Goal: Information Seeking & Learning: Learn about a topic

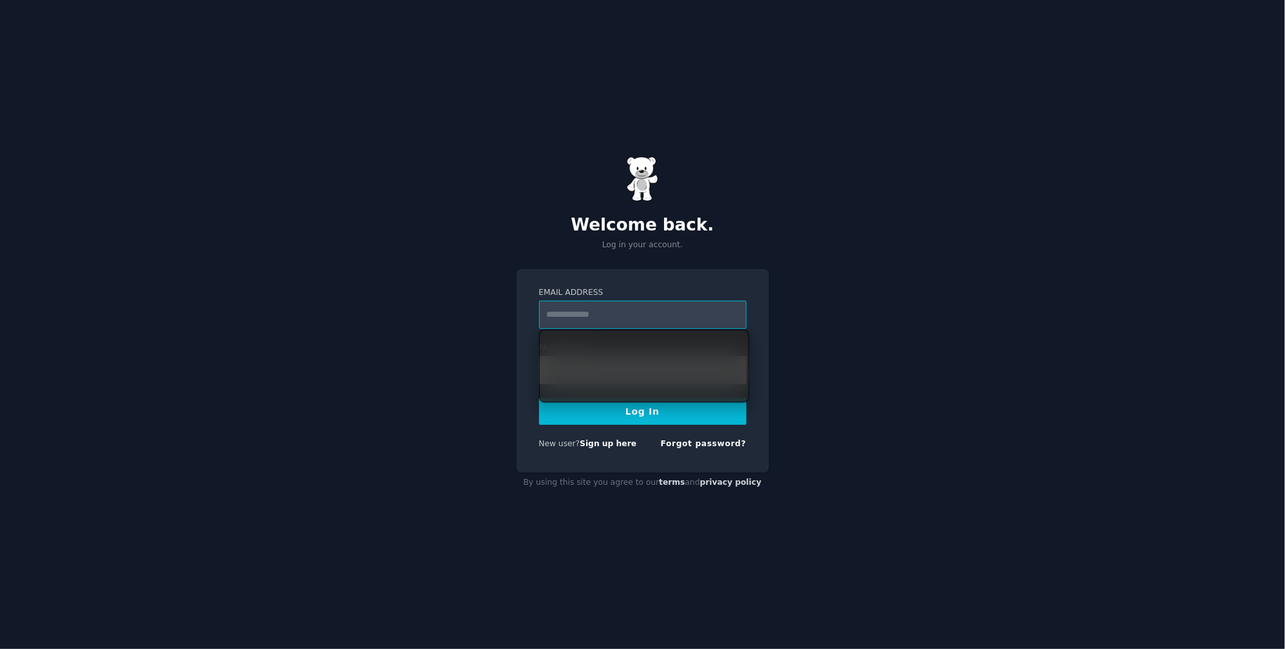
type input "**********"
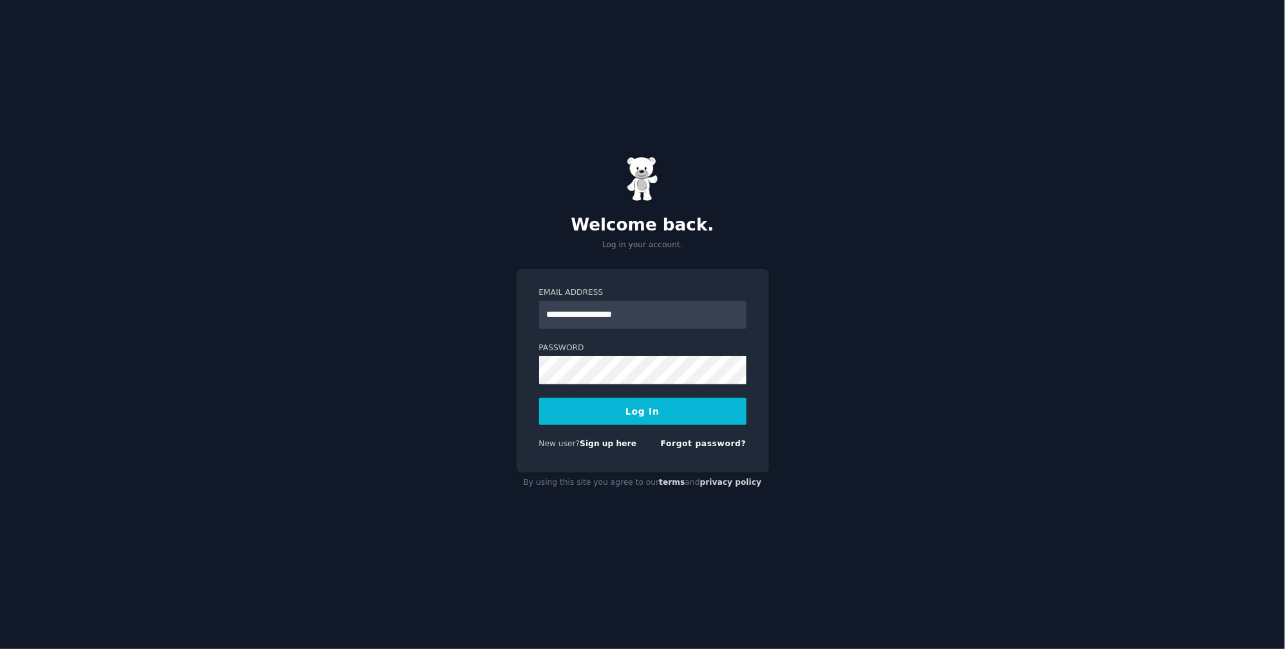
click at [646, 408] on button "Log In" at bounding box center [642, 411] width 207 height 27
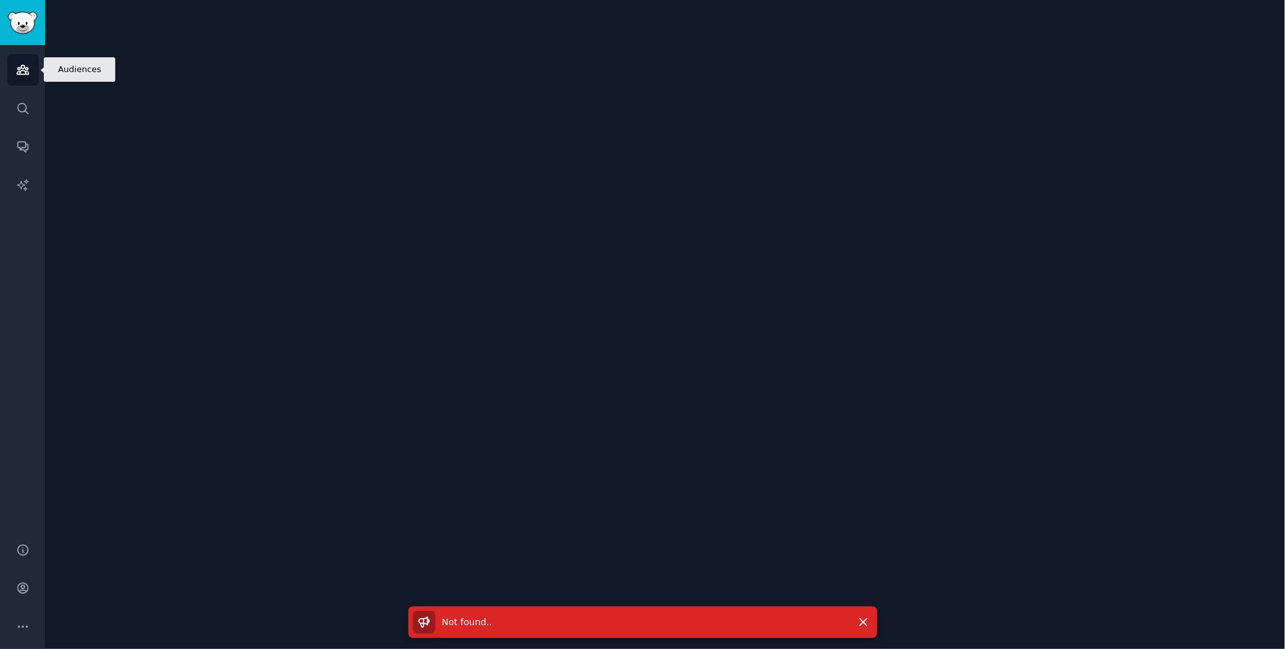
click at [21, 63] on icon "Sidebar" at bounding box center [23, 70] width 14 height 14
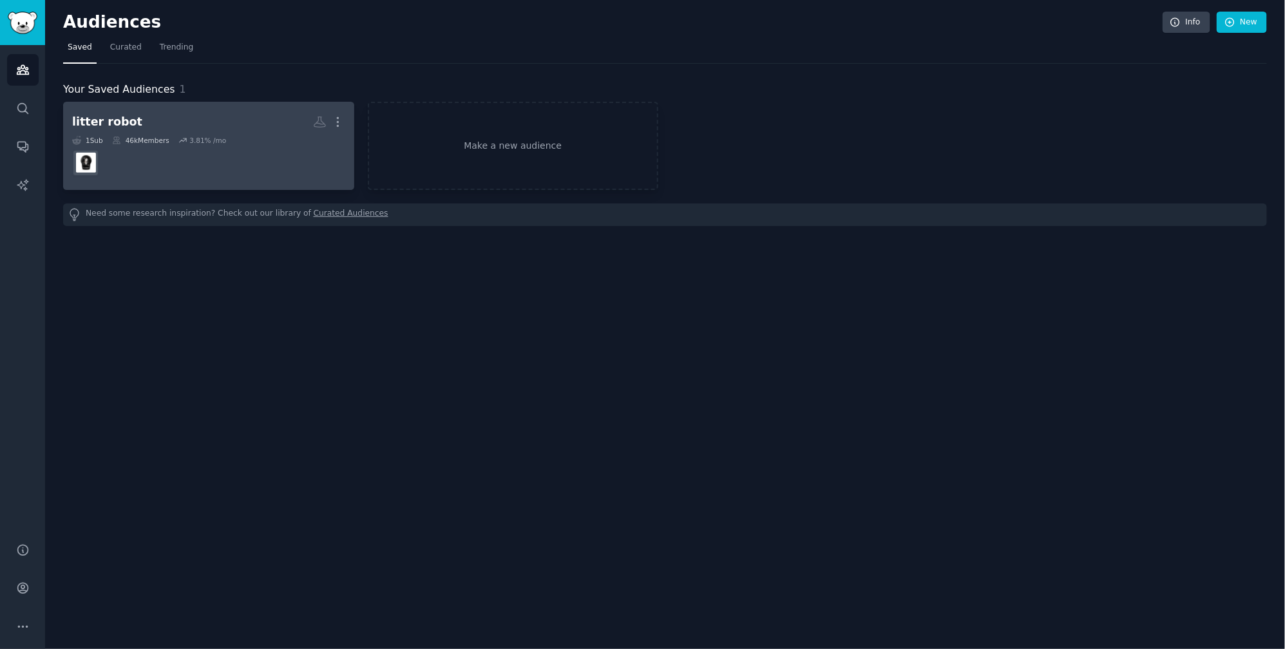
click at [195, 120] on h2 "litter robot More" at bounding box center [208, 122] width 273 height 23
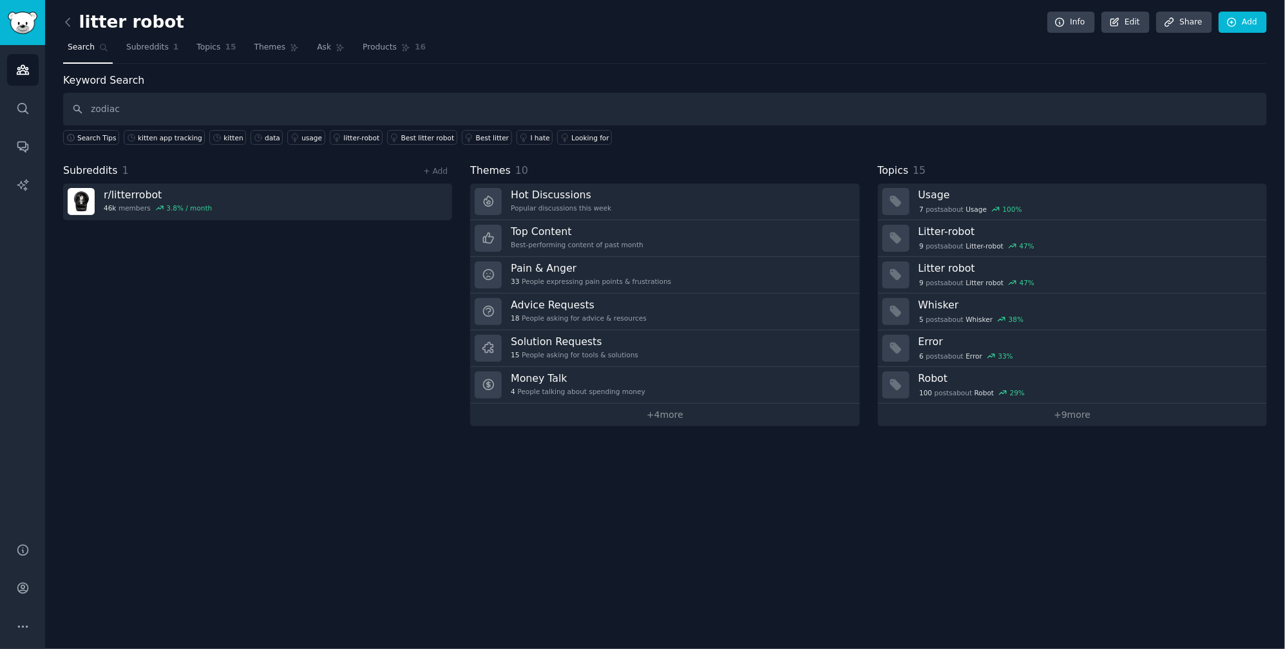
type input "zodiac"
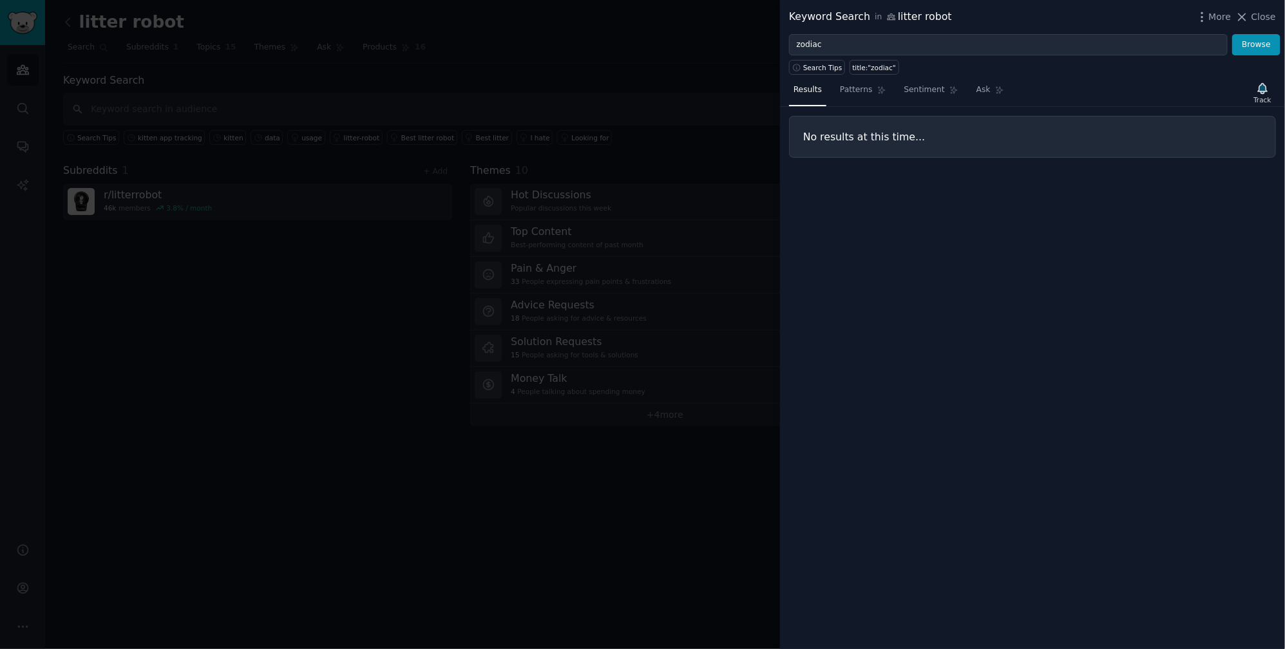
click at [735, 7] on div at bounding box center [642, 324] width 1285 height 649
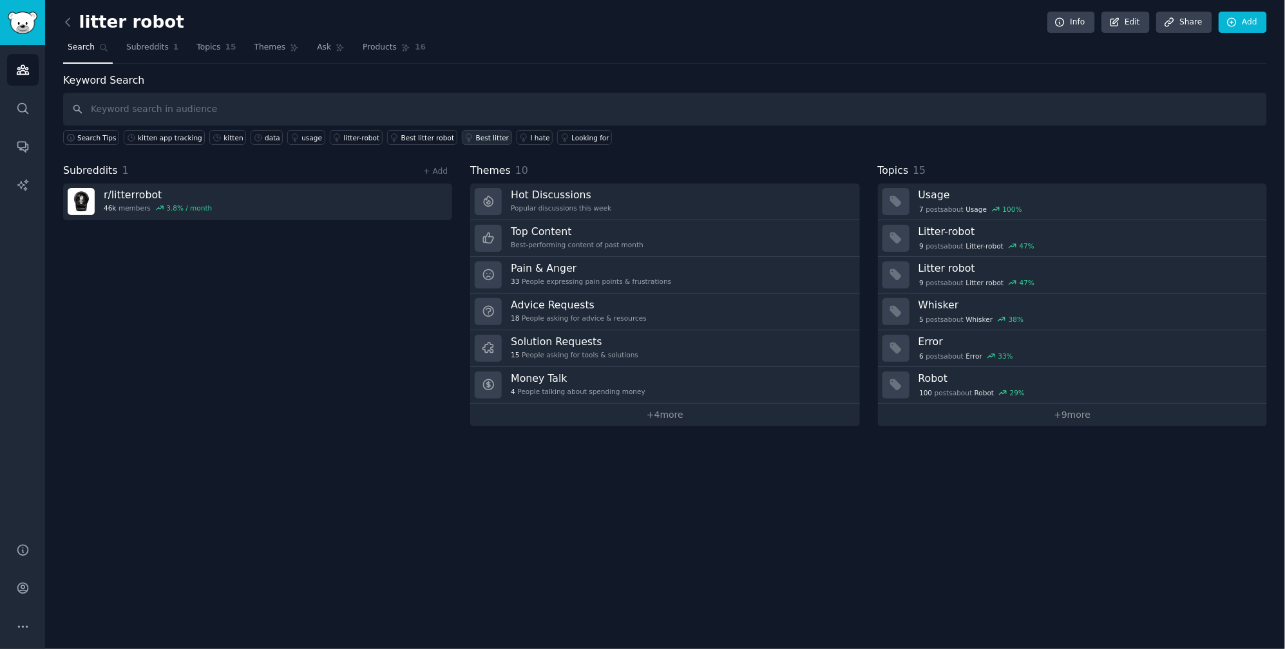
click at [488, 131] on link "Best litter" at bounding box center [487, 137] width 50 height 15
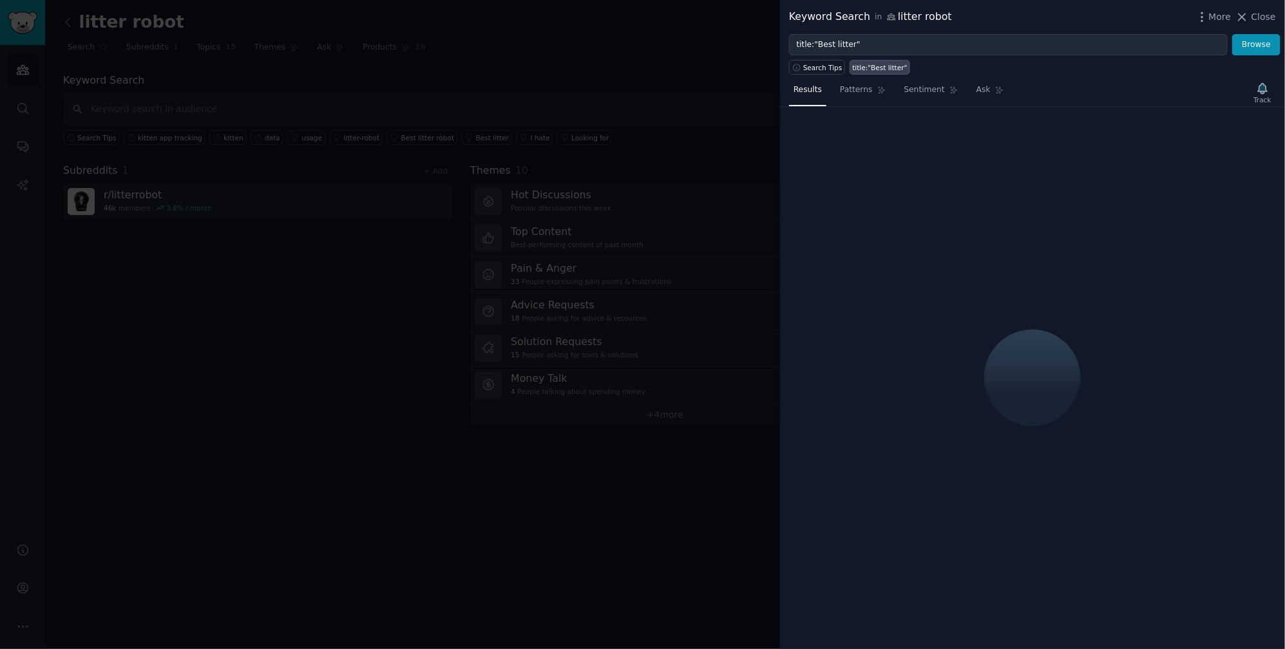
click at [548, 95] on div at bounding box center [642, 324] width 1285 height 649
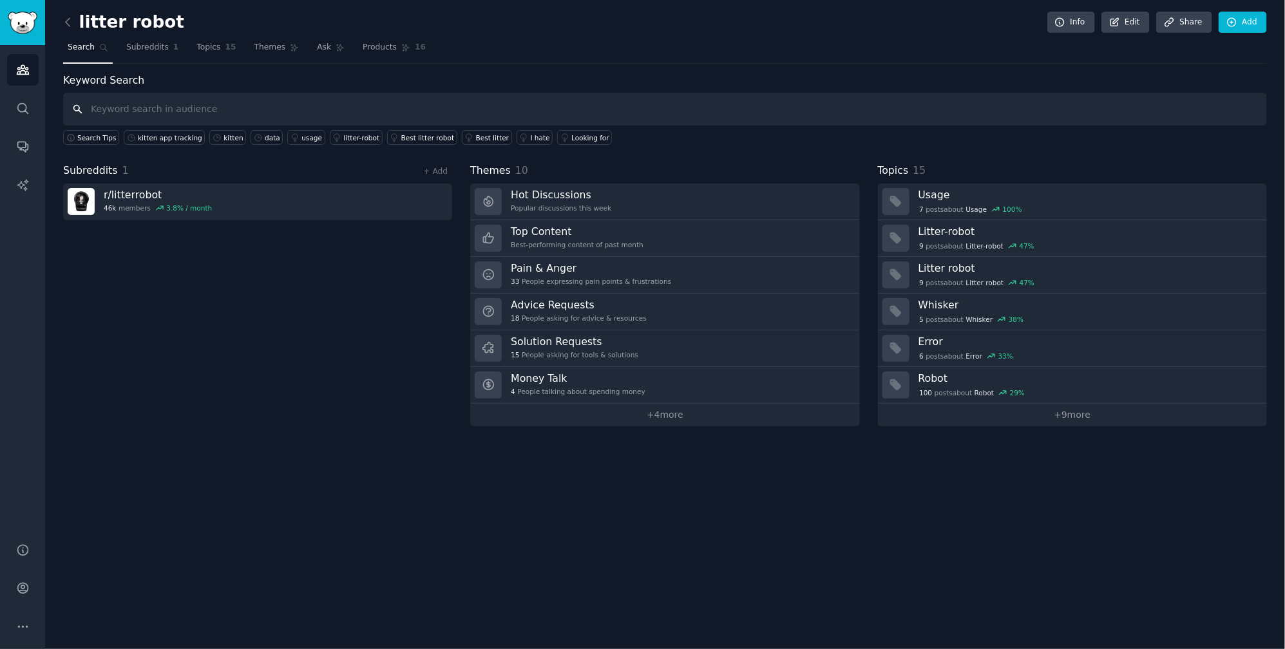
click at [500, 102] on input "text" at bounding box center [665, 109] width 1204 height 33
click at [161, 43] on span "Subreddits" at bounding box center [147, 48] width 43 height 12
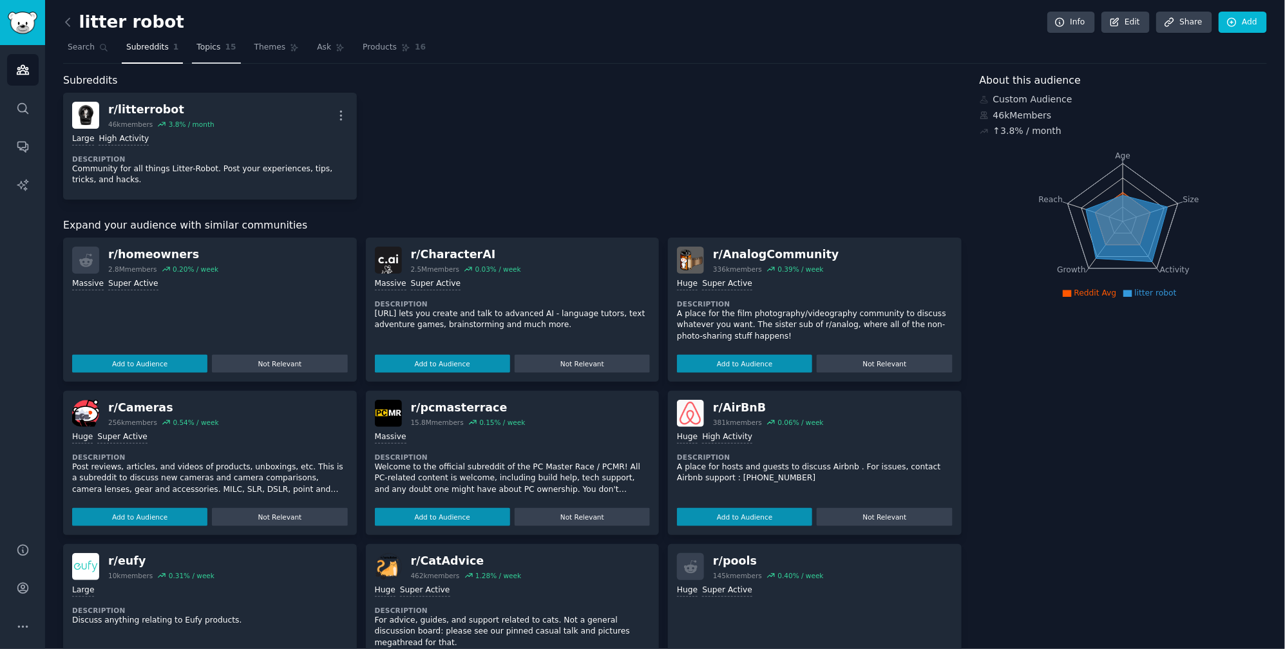
click at [196, 45] on span "Topics" at bounding box center [208, 48] width 24 height 12
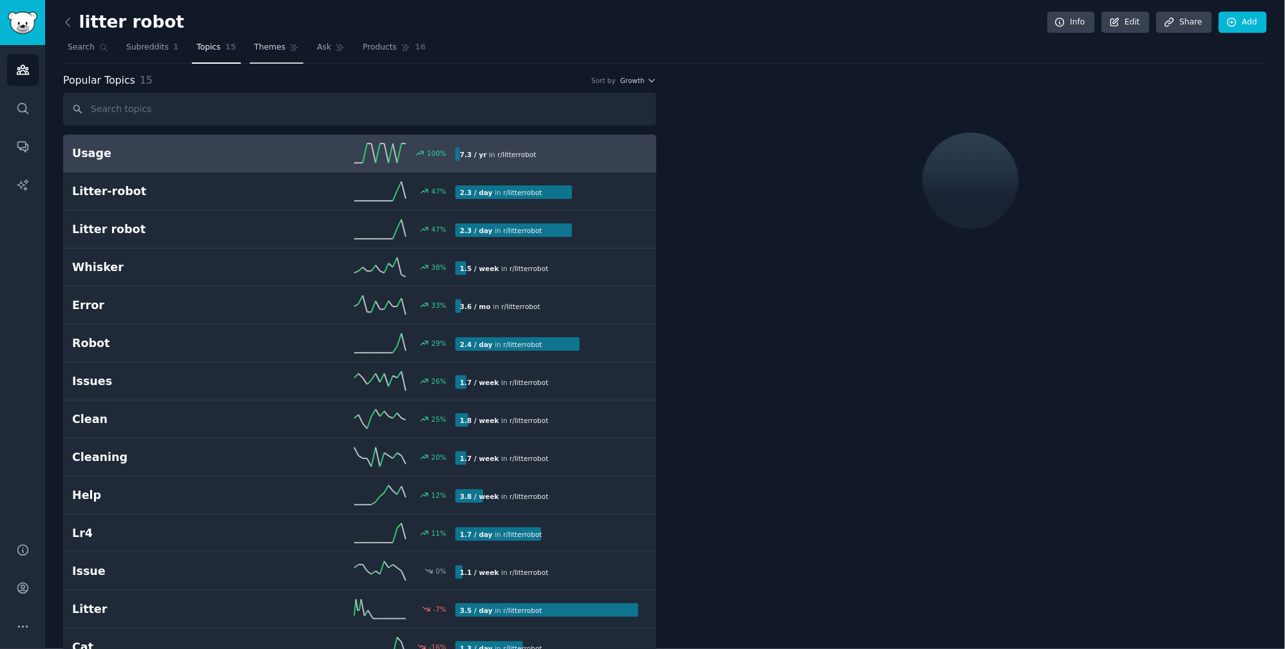
click at [290, 45] on icon at bounding box center [294, 47] width 9 height 9
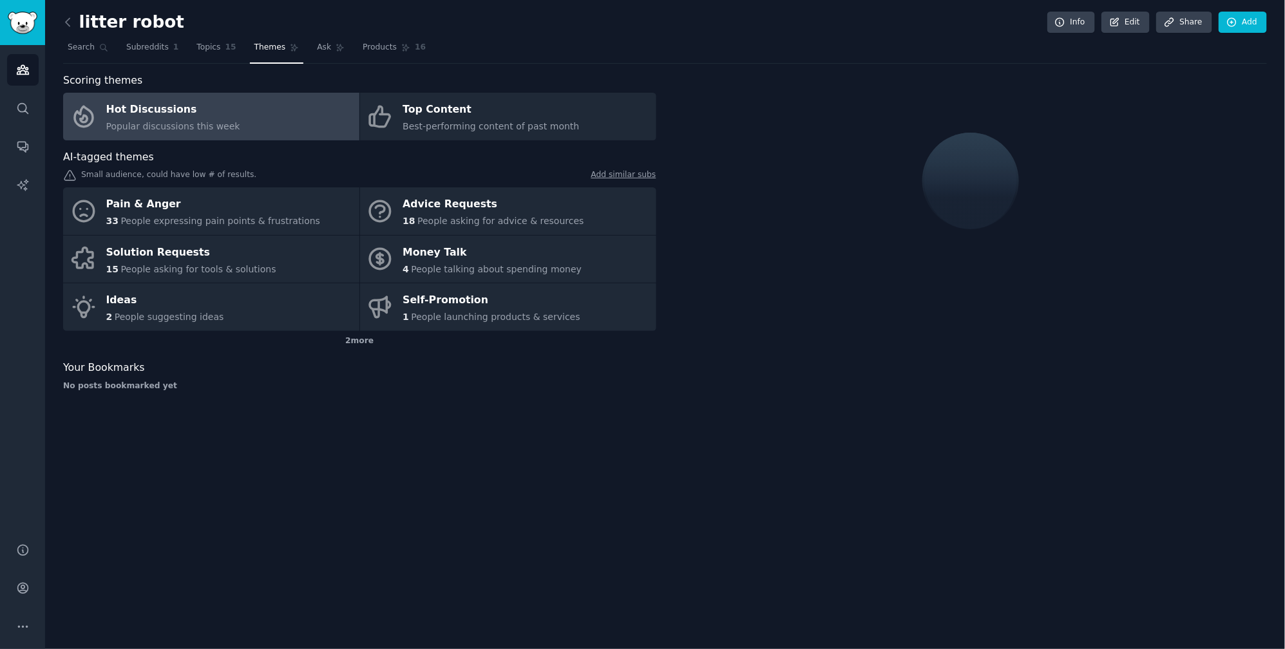
click at [276, 102] on link "Hot Discussions Popular discussions this week" at bounding box center [211, 117] width 296 height 48
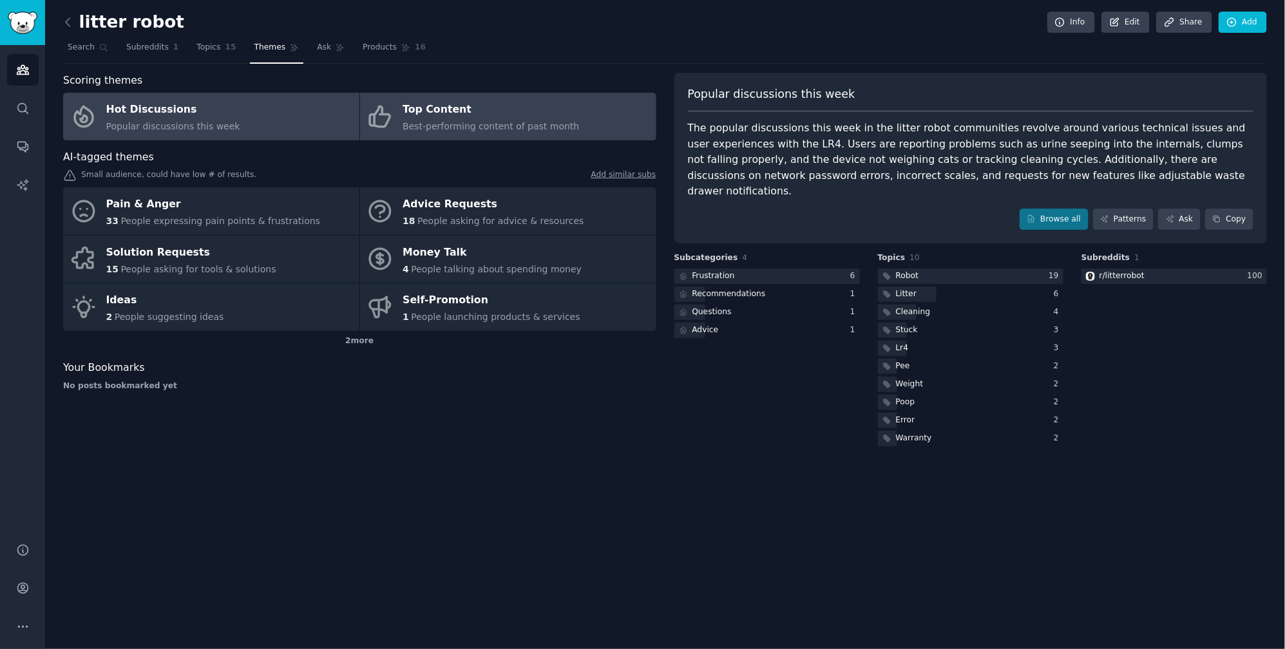
click at [522, 100] on div "Top Content" at bounding box center [491, 110] width 177 height 21
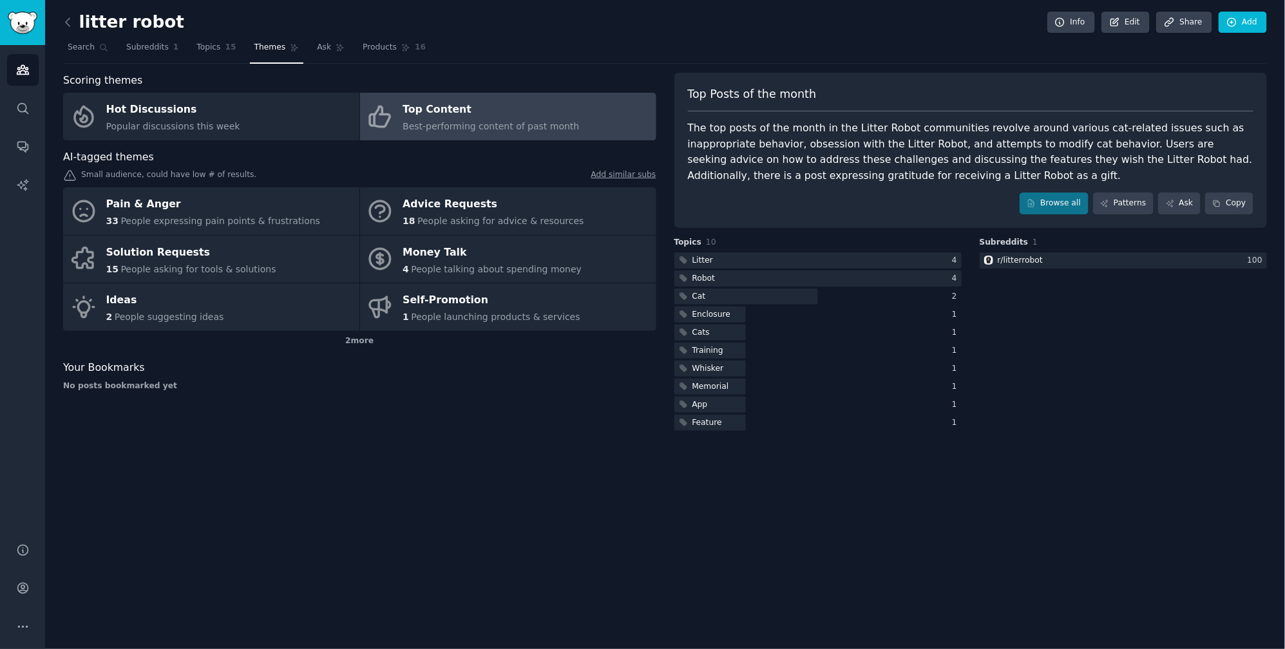
click at [803, 244] on h3 "Topics 10" at bounding box center [818, 243] width 287 height 12
click at [796, 114] on div "Top Posts of the month The top posts of the month in the Litter Robot communiti…" at bounding box center [971, 150] width 593 height 155
click at [1045, 210] on link "Browse all" at bounding box center [1054, 204] width 69 height 22
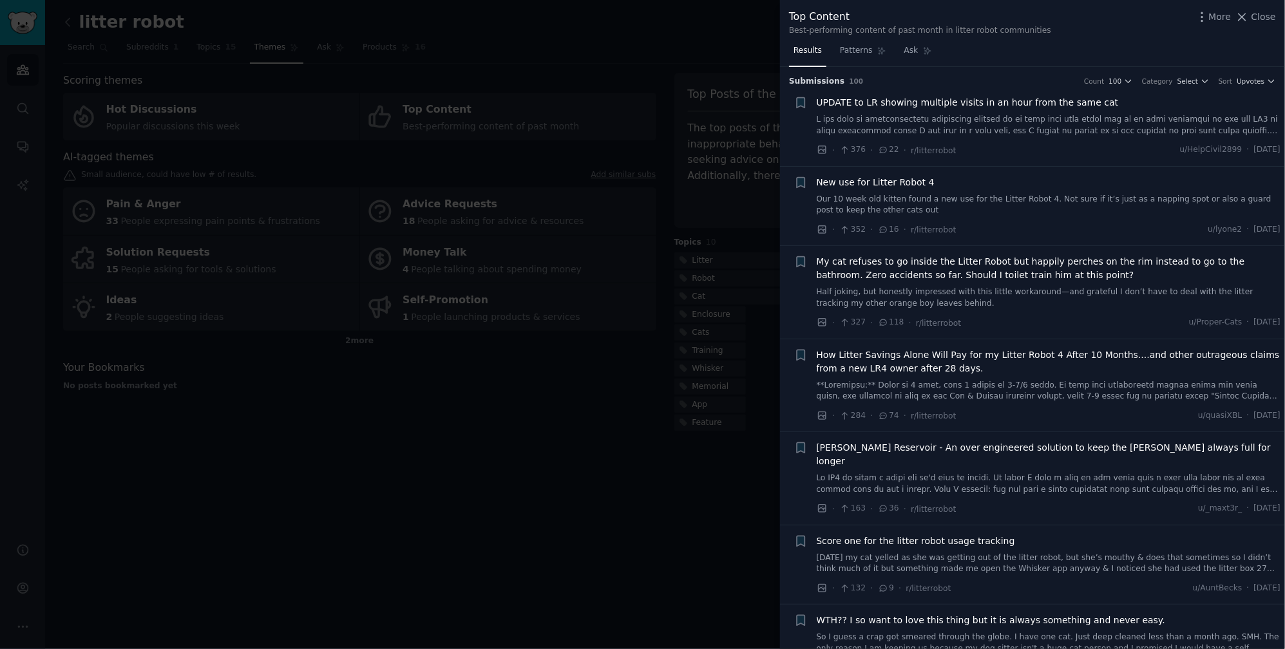
click at [256, 403] on div at bounding box center [642, 324] width 1285 height 649
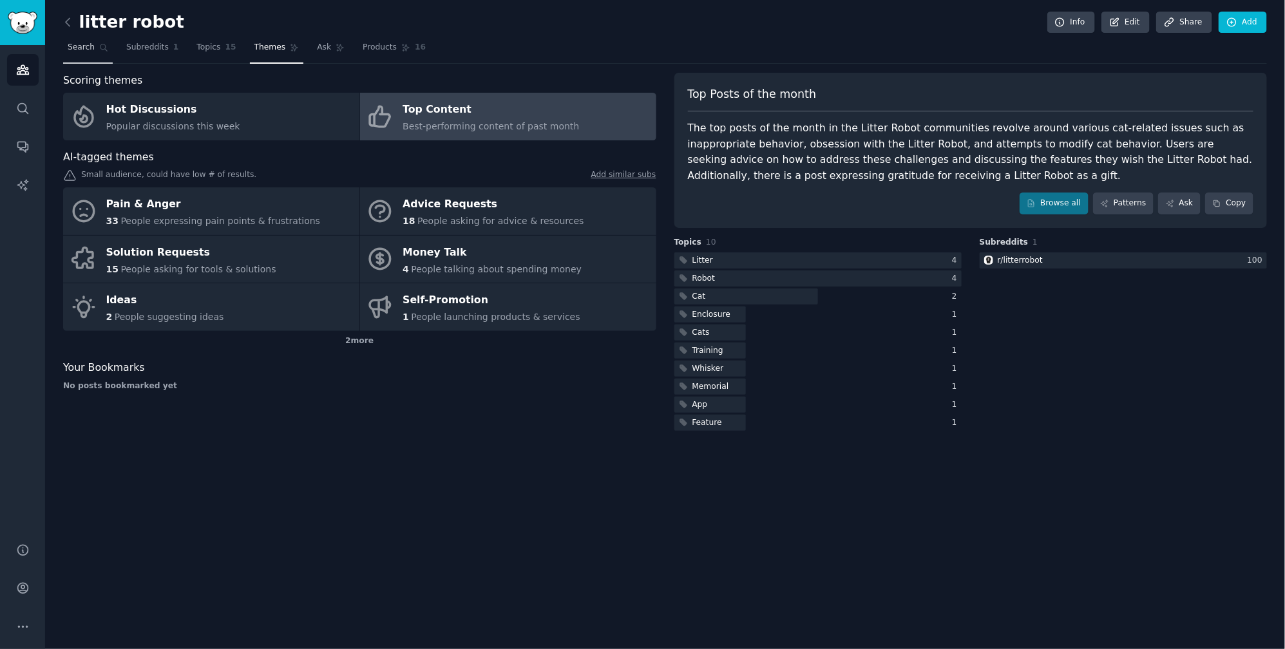
click at [99, 43] on icon at bounding box center [103, 47] width 9 height 9
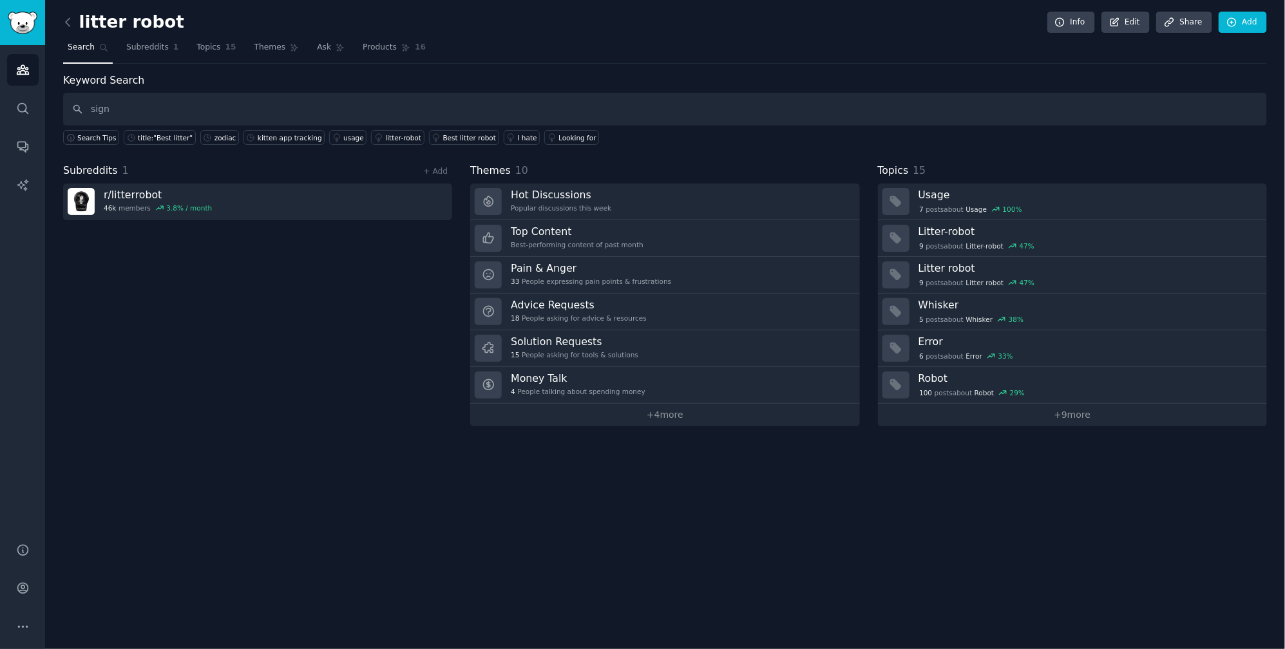
type input "sign"
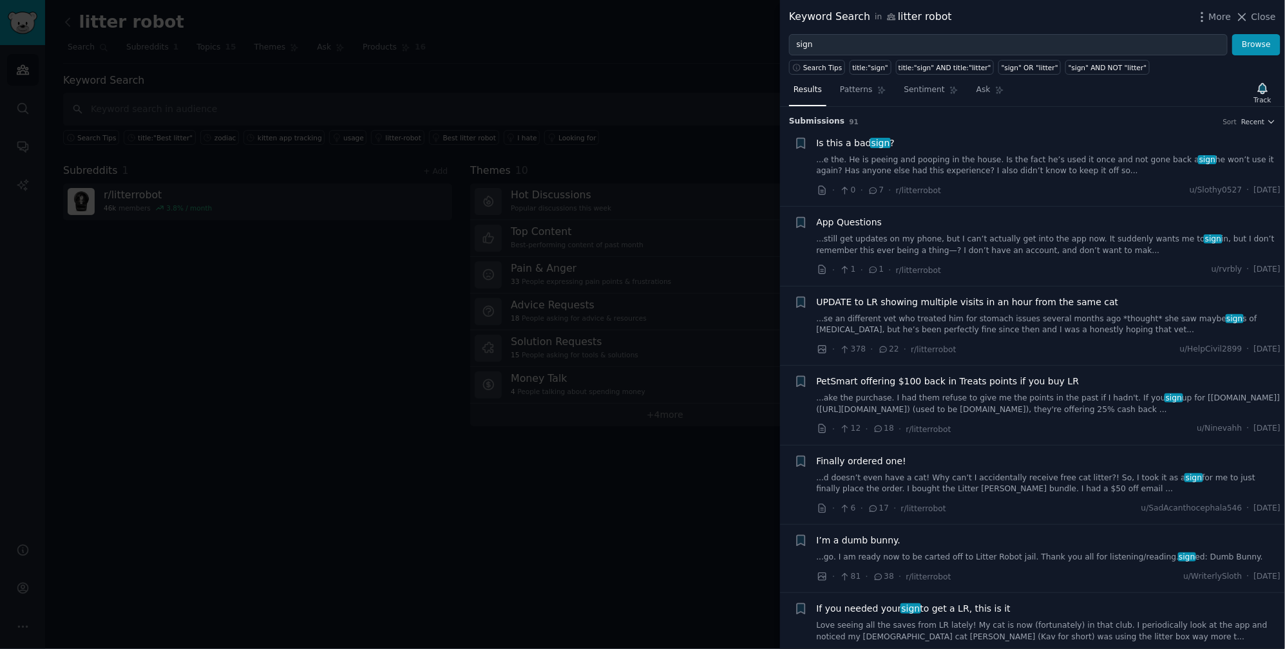
click at [450, 39] on div at bounding box center [642, 324] width 1285 height 649
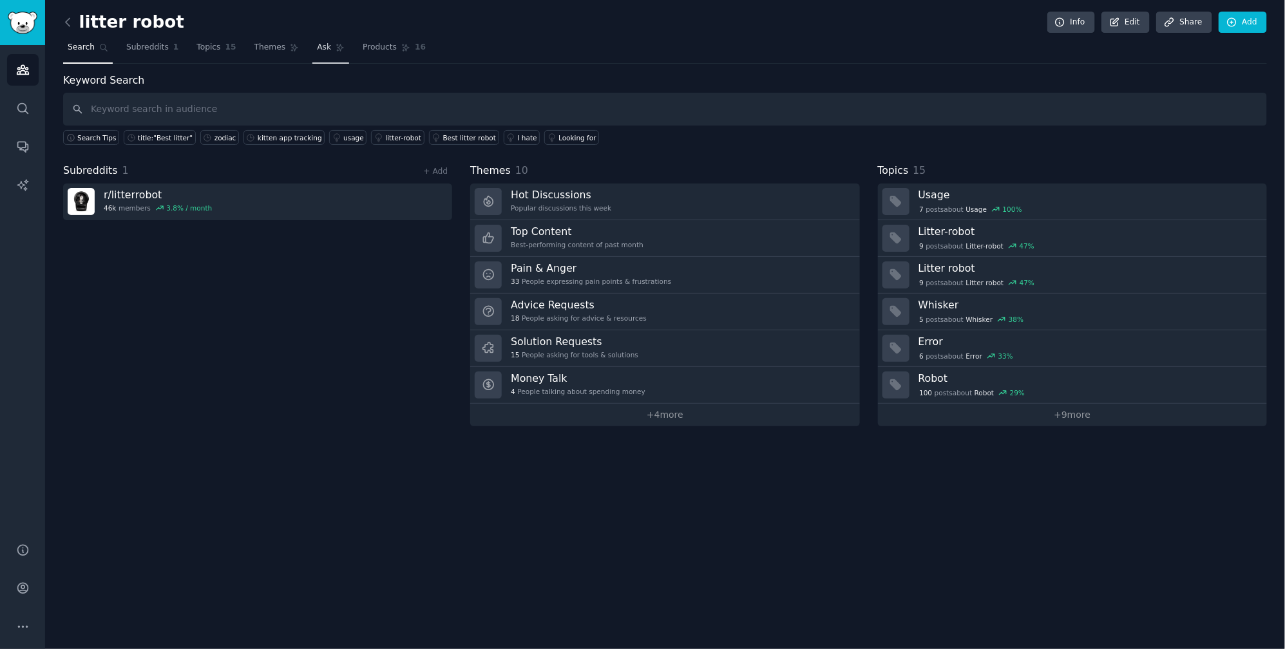
click at [317, 51] on span "Ask" at bounding box center [324, 48] width 14 height 12
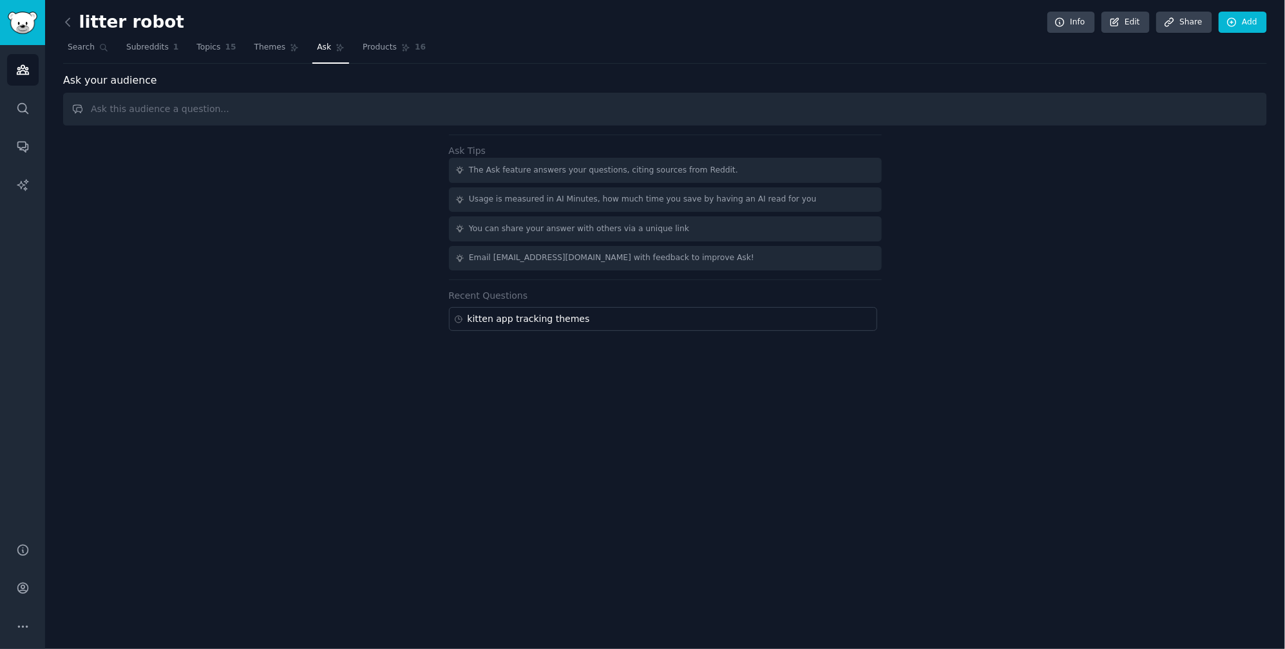
click at [289, 105] on input "text" at bounding box center [665, 109] width 1204 height 33
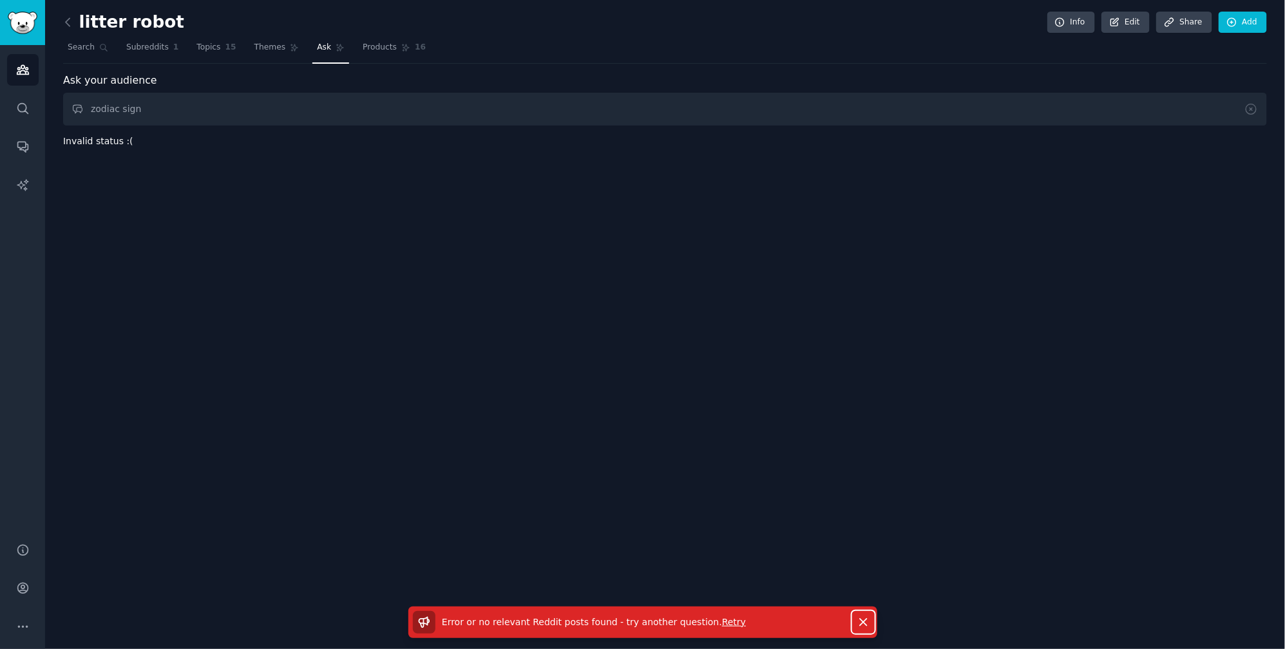
click at [871, 623] on button "Dismiss" at bounding box center [863, 622] width 23 height 23
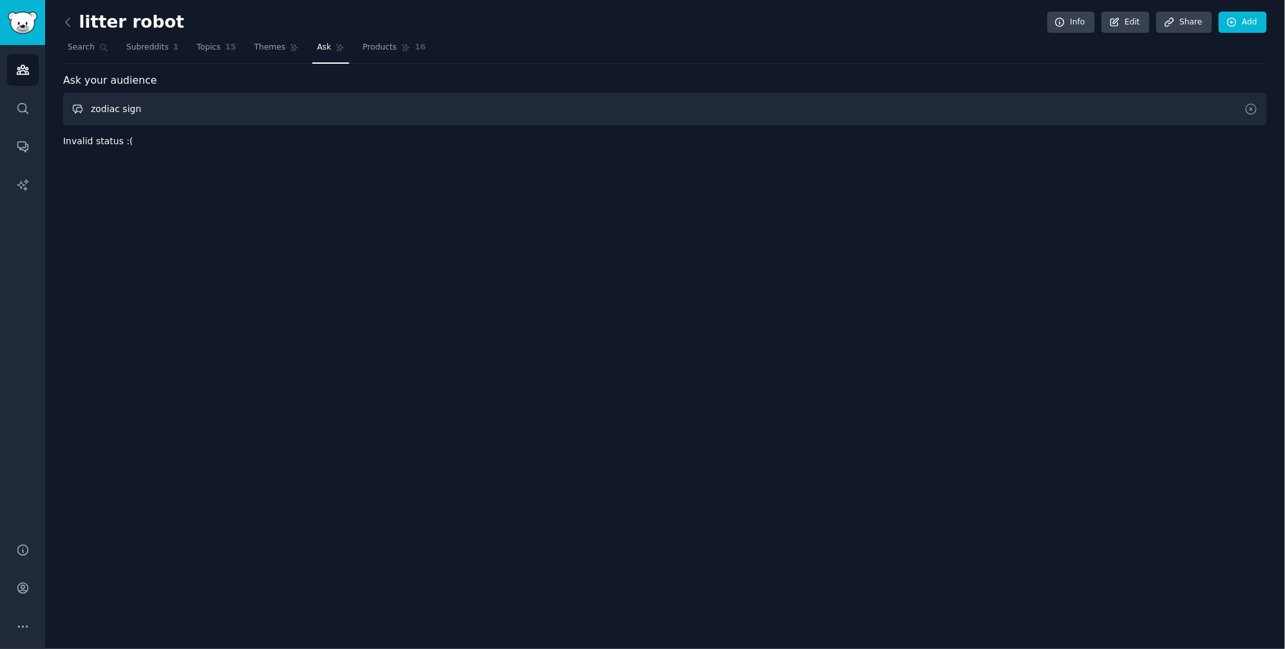
click at [137, 111] on input "zodiac sign" at bounding box center [665, 109] width 1204 height 33
click at [199, 116] on input "zodiac sign" at bounding box center [665, 109] width 1204 height 33
drag, startPoint x: 189, startPoint y: 102, endPoint x: 153, endPoint y: 110, distance: 36.3
click at [153, 110] on input "zodiac sign" at bounding box center [665, 109] width 1204 height 33
type input "zodiac"
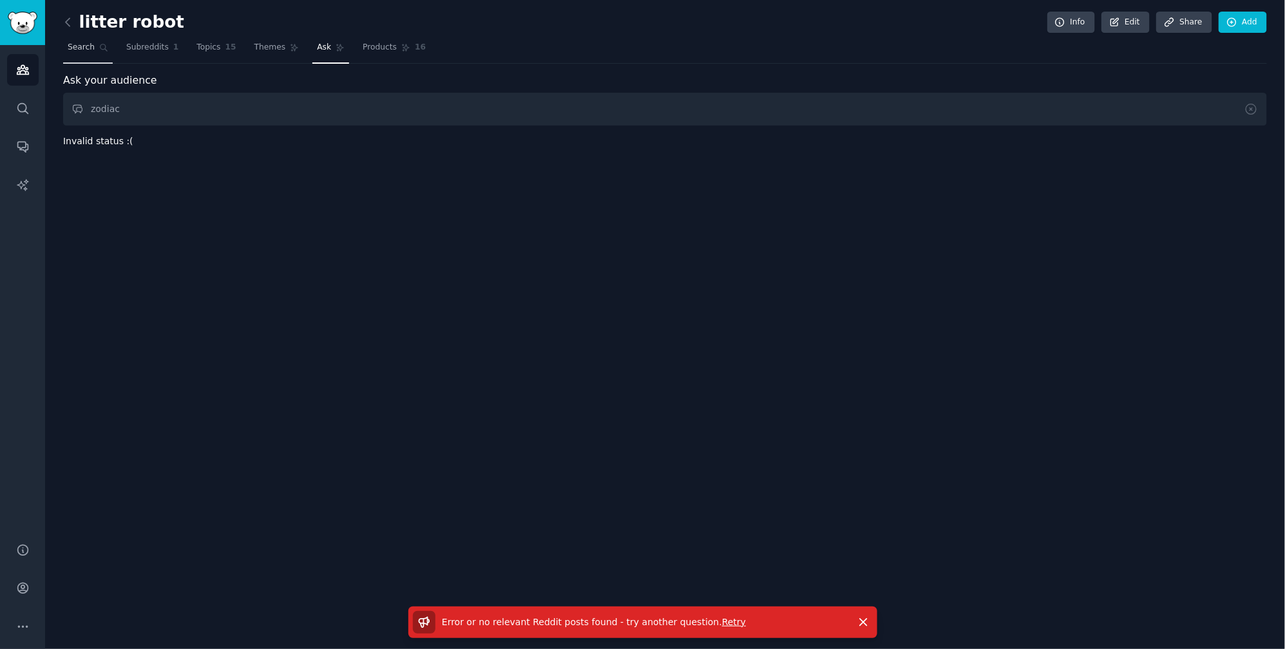
click at [84, 48] on span "Search" at bounding box center [81, 48] width 27 height 12
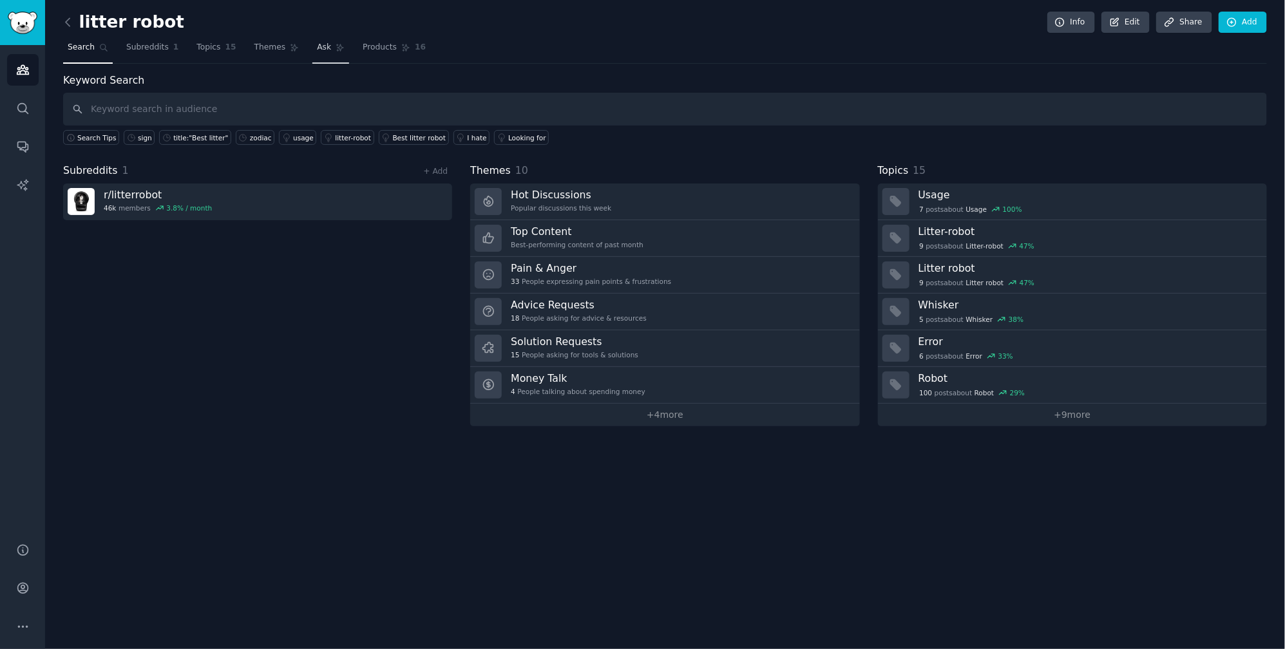
click at [324, 53] on link "Ask" at bounding box center [330, 50] width 37 height 26
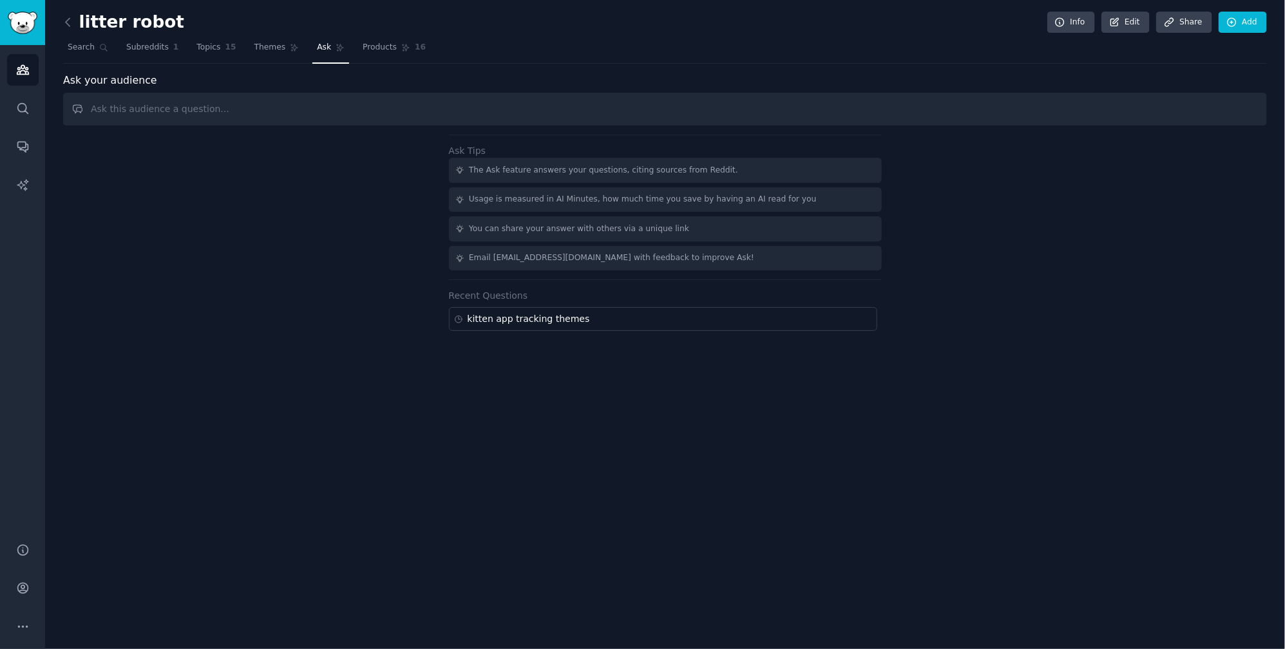
click at [351, 105] on input "text" at bounding box center [665, 109] width 1204 height 33
type input "are users liking the zodiac feature"
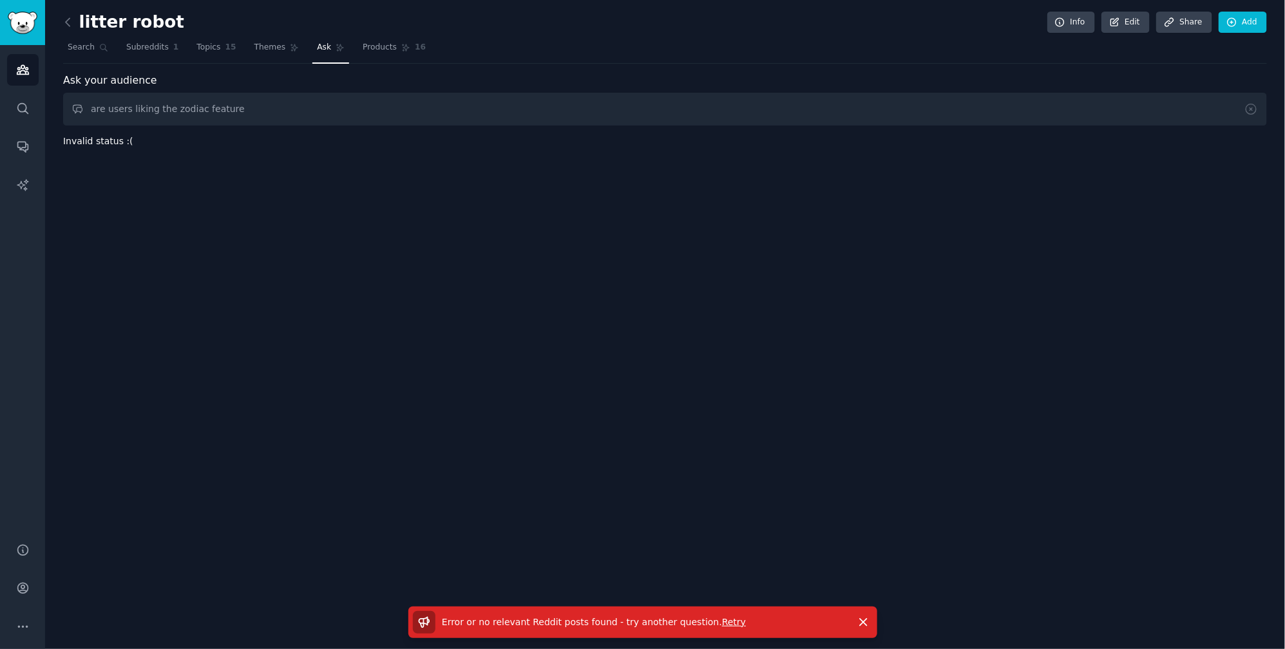
click at [119, 53] on nav "Search Subreddits 1 Topics 15 Themes Ask Products 16" at bounding box center [665, 50] width 1204 height 26
click at [367, 45] on span "Products" at bounding box center [380, 48] width 34 height 12
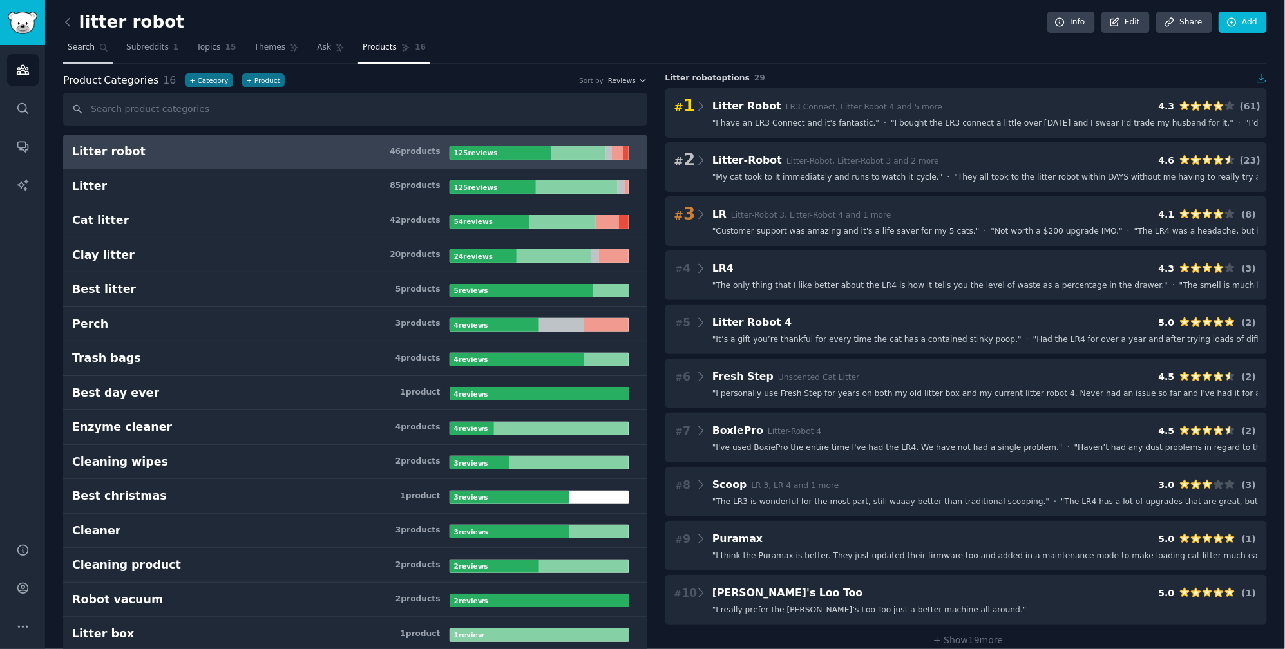
click at [97, 57] on link "Search" at bounding box center [88, 50] width 50 height 26
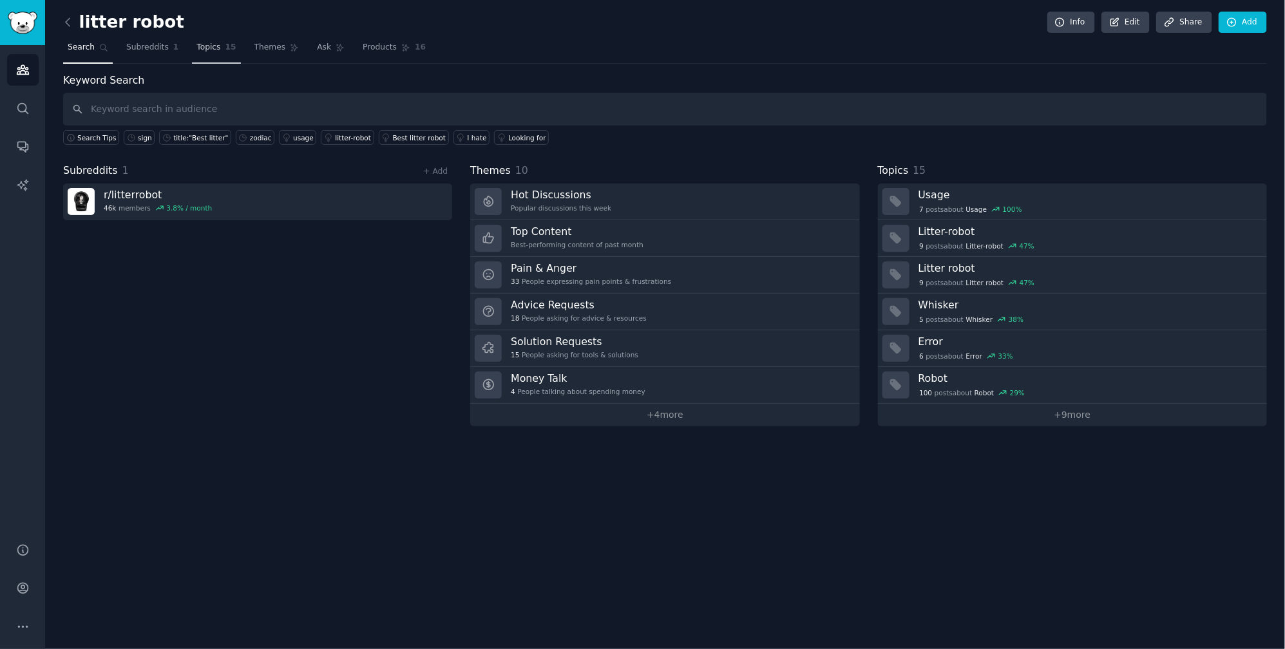
click at [198, 52] on span "Topics" at bounding box center [208, 48] width 24 height 12
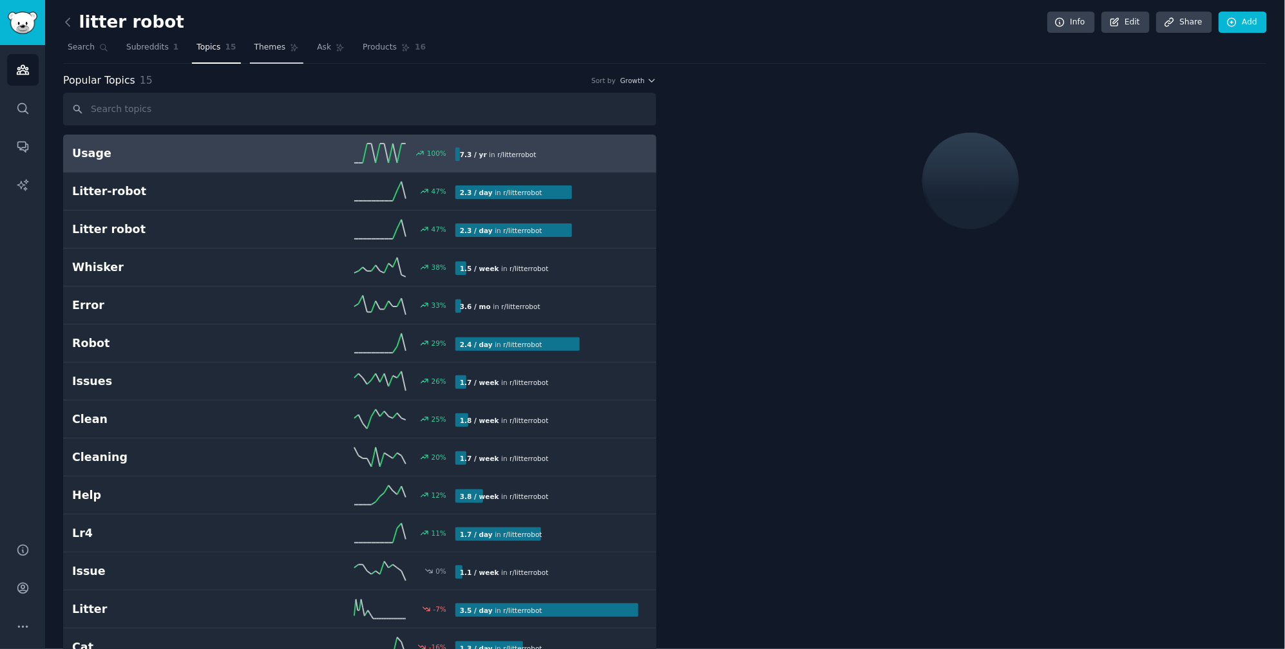
click at [280, 48] on link "Themes" at bounding box center [277, 50] width 54 height 26
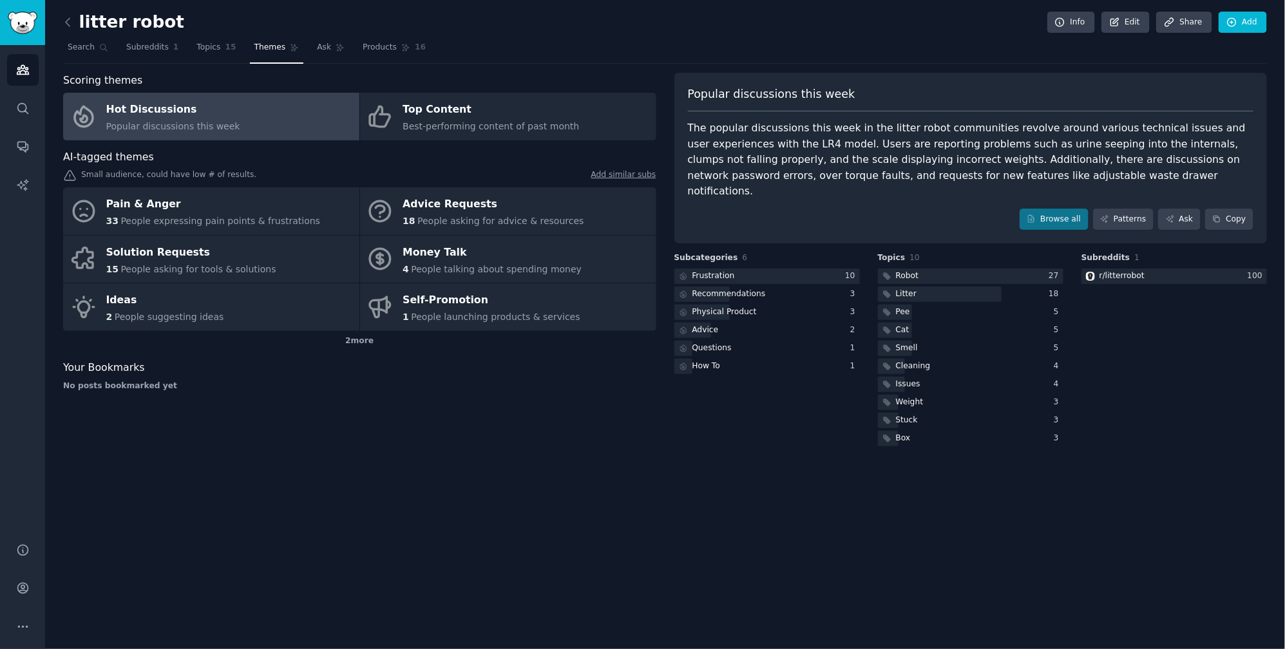
click at [285, 111] on link "Hot Discussions Popular discussions this week" at bounding box center [211, 117] width 296 height 48
click at [1130, 209] on link "Patterns" at bounding box center [1123, 220] width 61 height 22
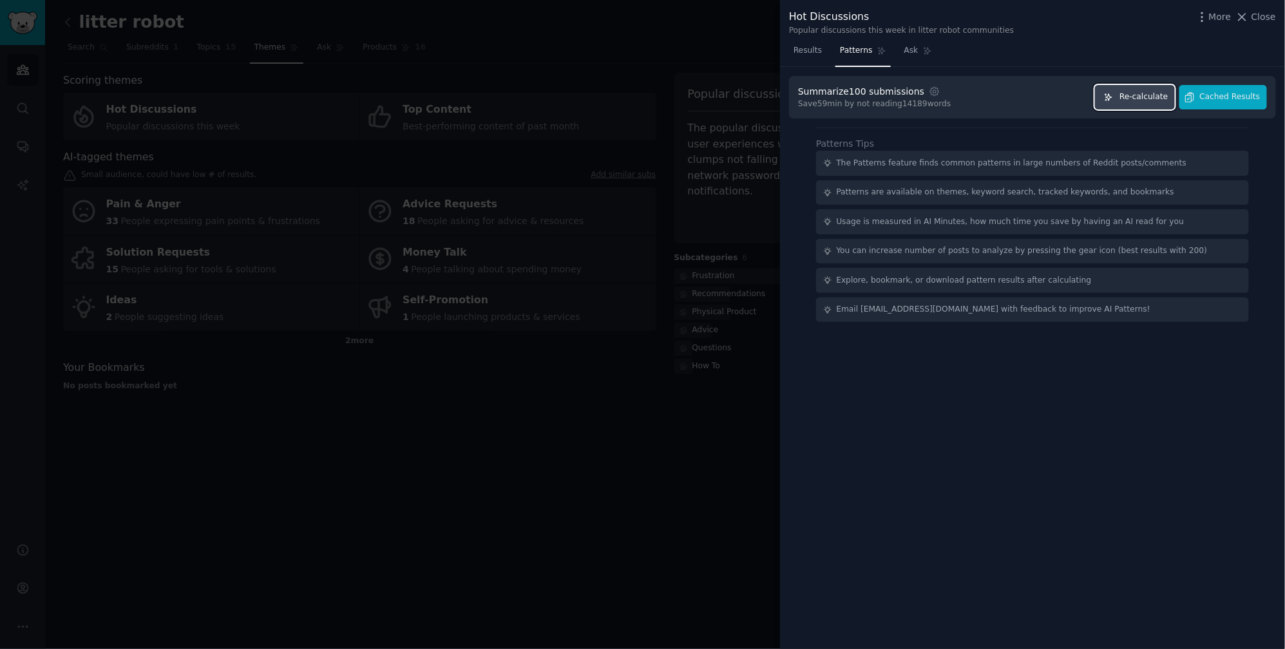
click at [1149, 96] on span "Re-calculate" at bounding box center [1144, 97] width 48 height 12
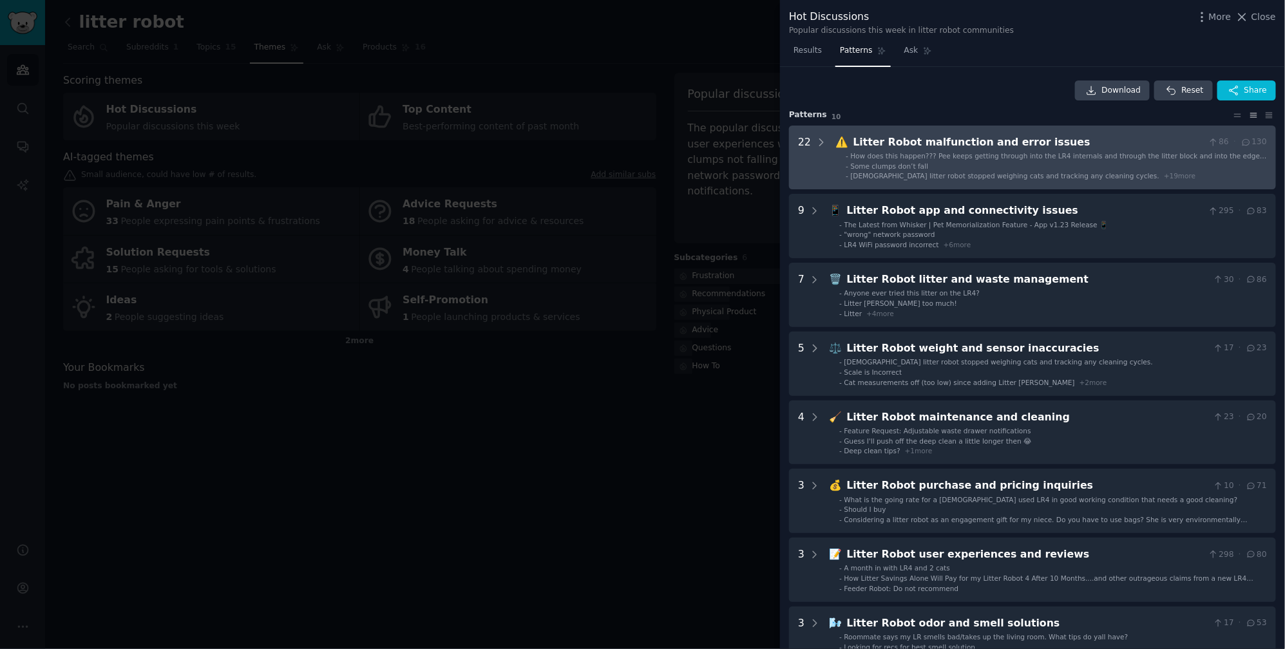
click at [826, 146] on issues "22 ⚠️ Litter Robot malfunction and error issues 86 · 130 - How does this happen…" at bounding box center [1032, 158] width 487 height 64
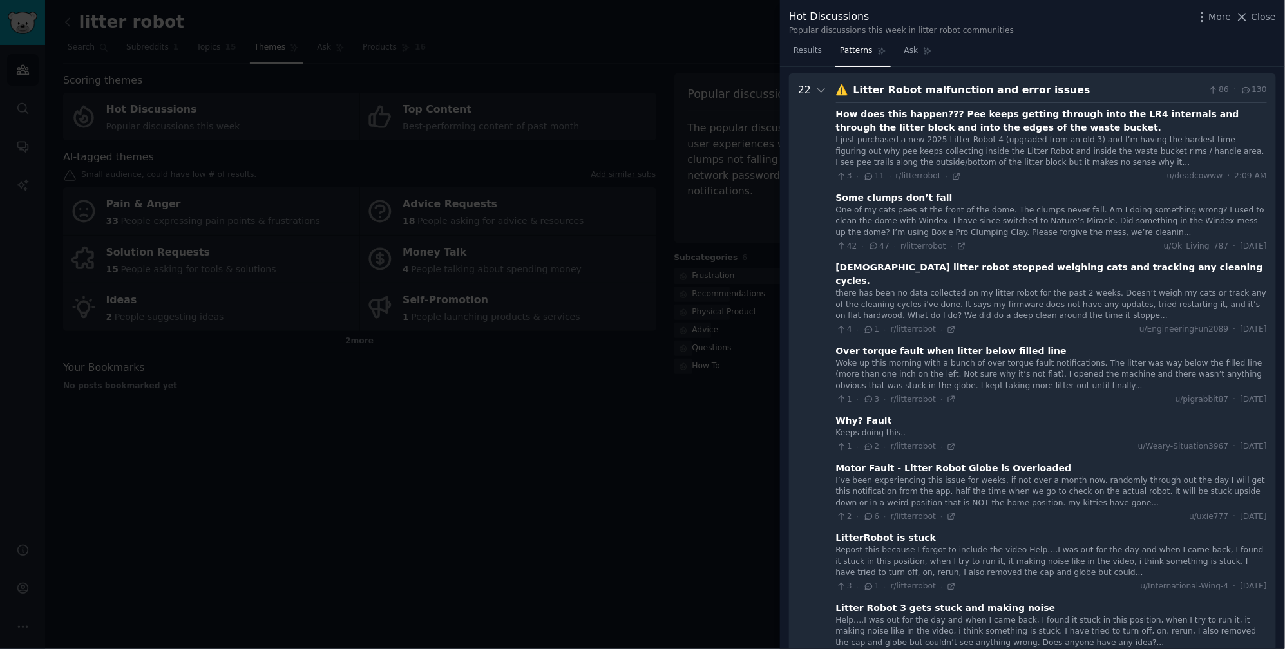
scroll to position [59, 0]
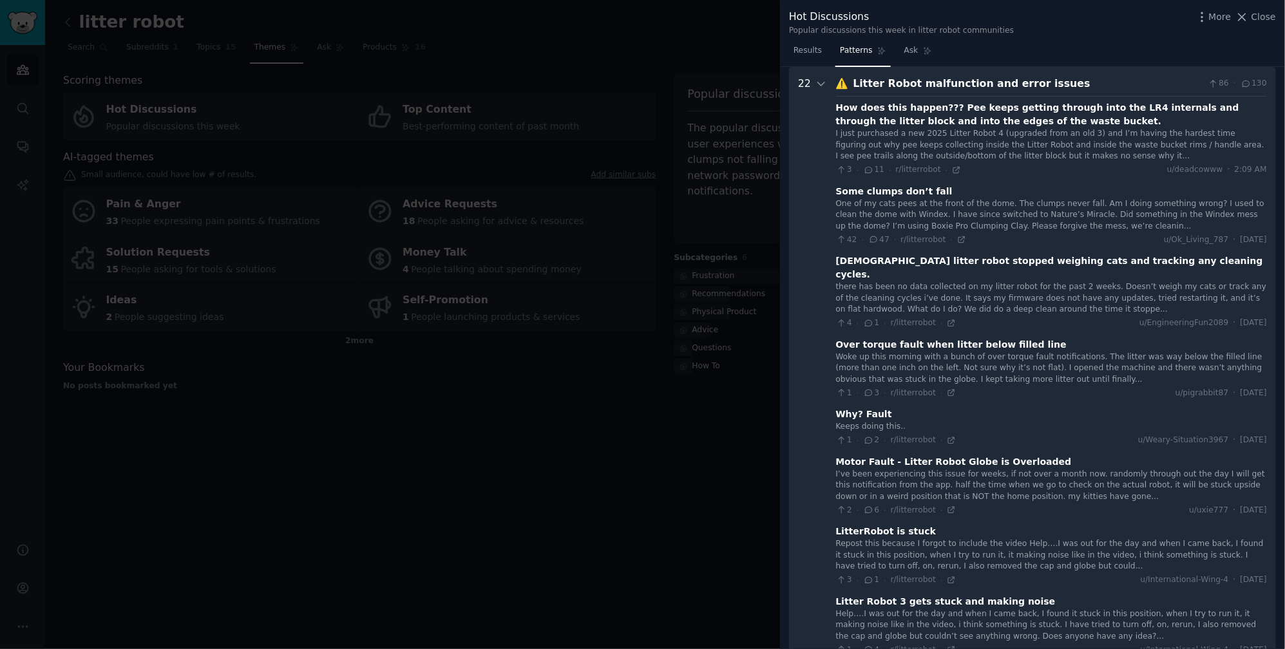
click at [1141, 128] on div "I just purchased a new 2025 Litter Robot 4 (upgraded from an old 3) and I’m hav…" at bounding box center [1051, 145] width 431 height 34
click at [1162, 101] on div "How does this happen??? Pee keeps getting through into the LR4 internals and th…" at bounding box center [1051, 114] width 431 height 27
click at [960, 106] on div "How does this happen??? Pee keeps getting through into the LR4 internals and th…" at bounding box center [1051, 114] width 431 height 27
click at [946, 128] on div "I just purchased a new 2025 Litter Robot 4 (upgraded from an old 3) and I’m hav…" at bounding box center [1051, 145] width 431 height 34
click at [996, 137] on div "I just purchased a new 2025 Litter Robot 4 (upgraded from an old 3) and I’m hav…" at bounding box center [1051, 145] width 431 height 34
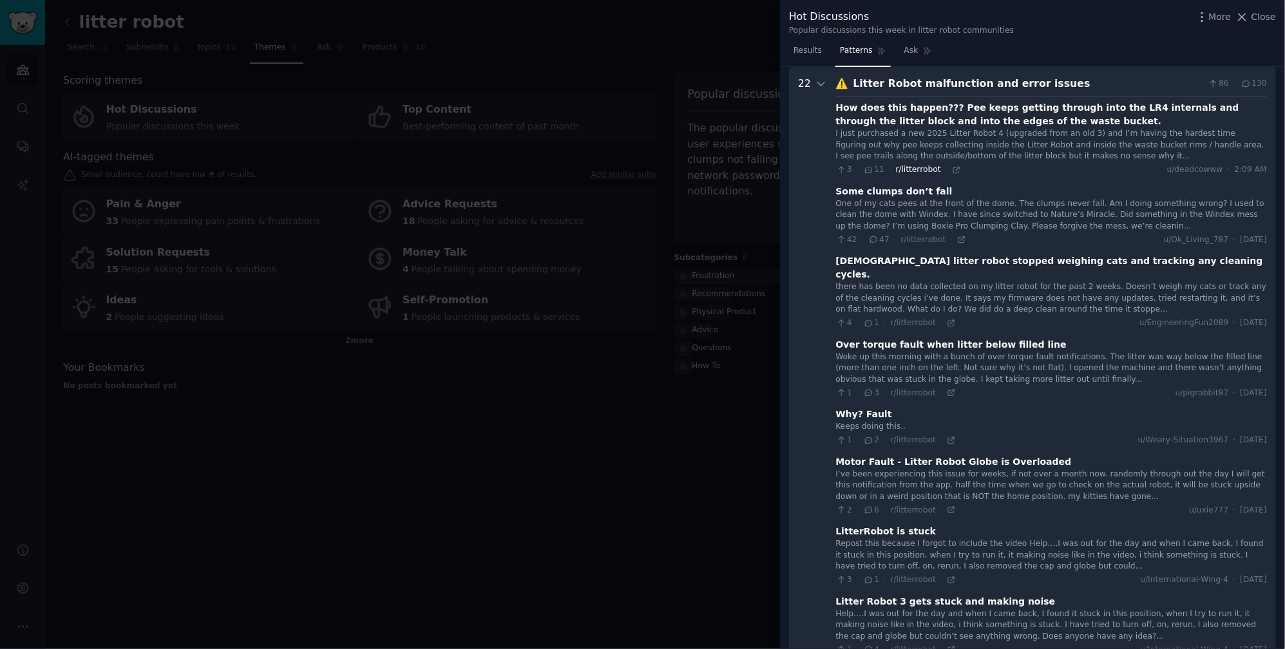
click at [921, 169] on span "r/litterrobot" at bounding box center [918, 169] width 45 height 9
click at [973, 143] on div "I just purchased a new 2025 Litter Robot 4 (upgraded from an old 3) and I’m hav…" at bounding box center [1051, 145] width 431 height 34
click at [954, 169] on icon at bounding box center [957, 170] width 6 height 6
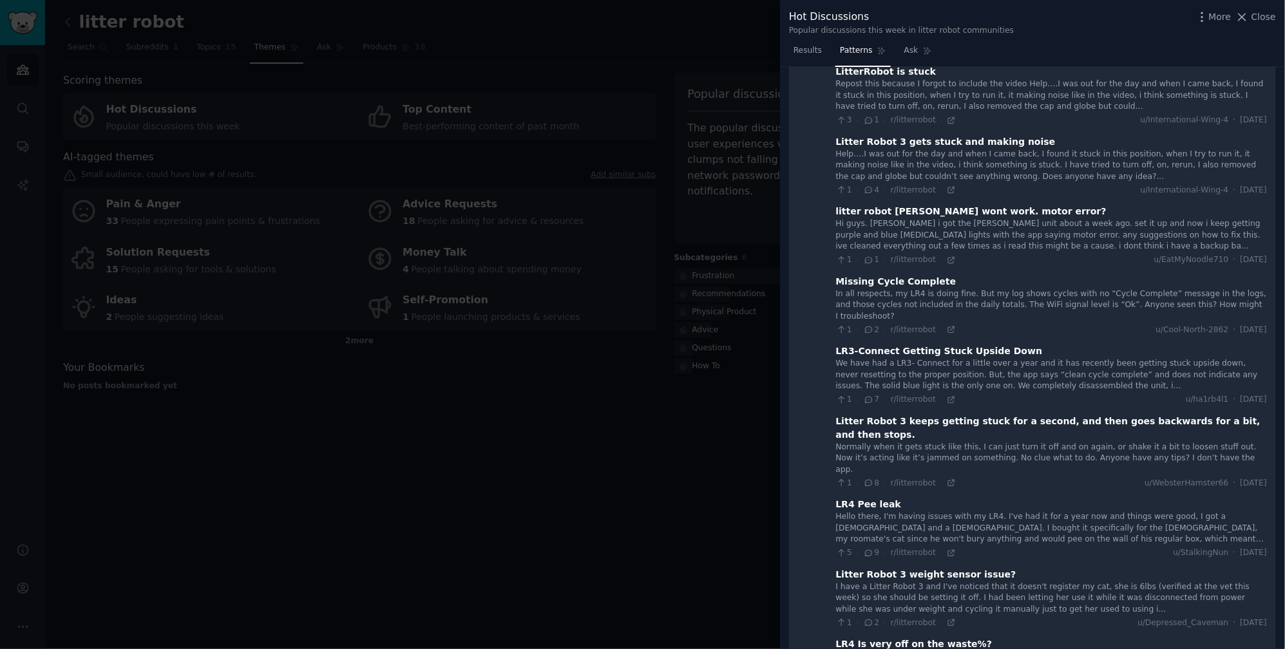
scroll to position [528, 0]
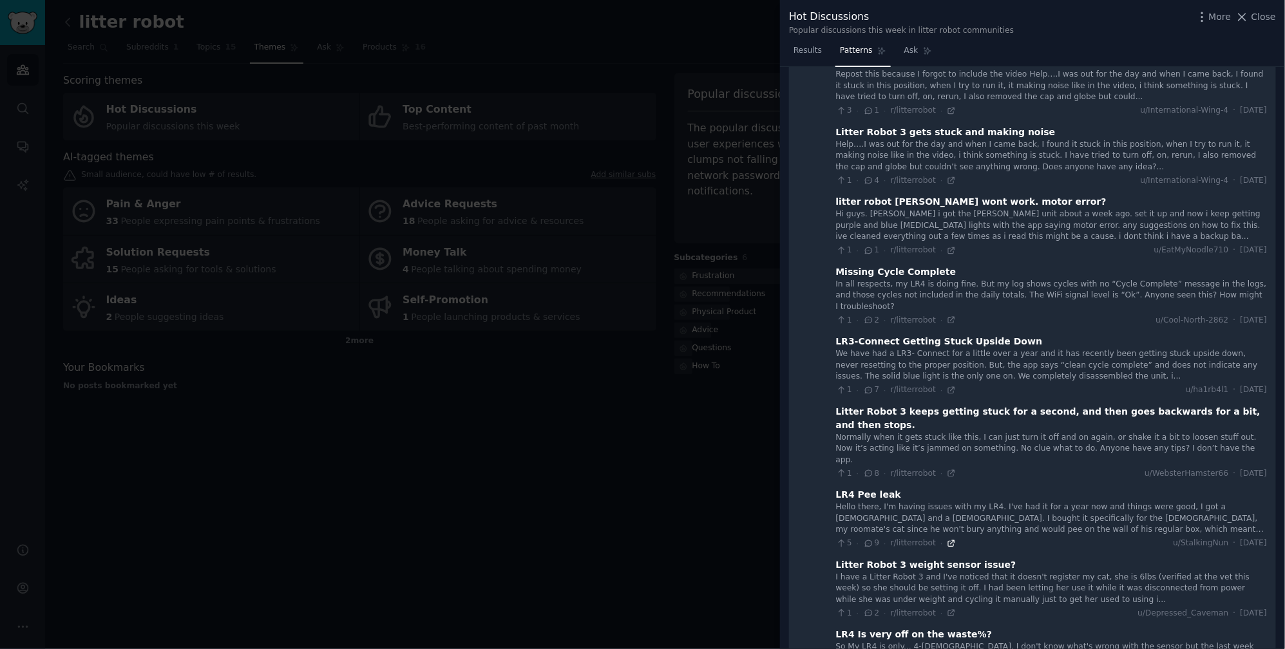
click at [952, 541] on icon at bounding box center [952, 544] width 6 height 6
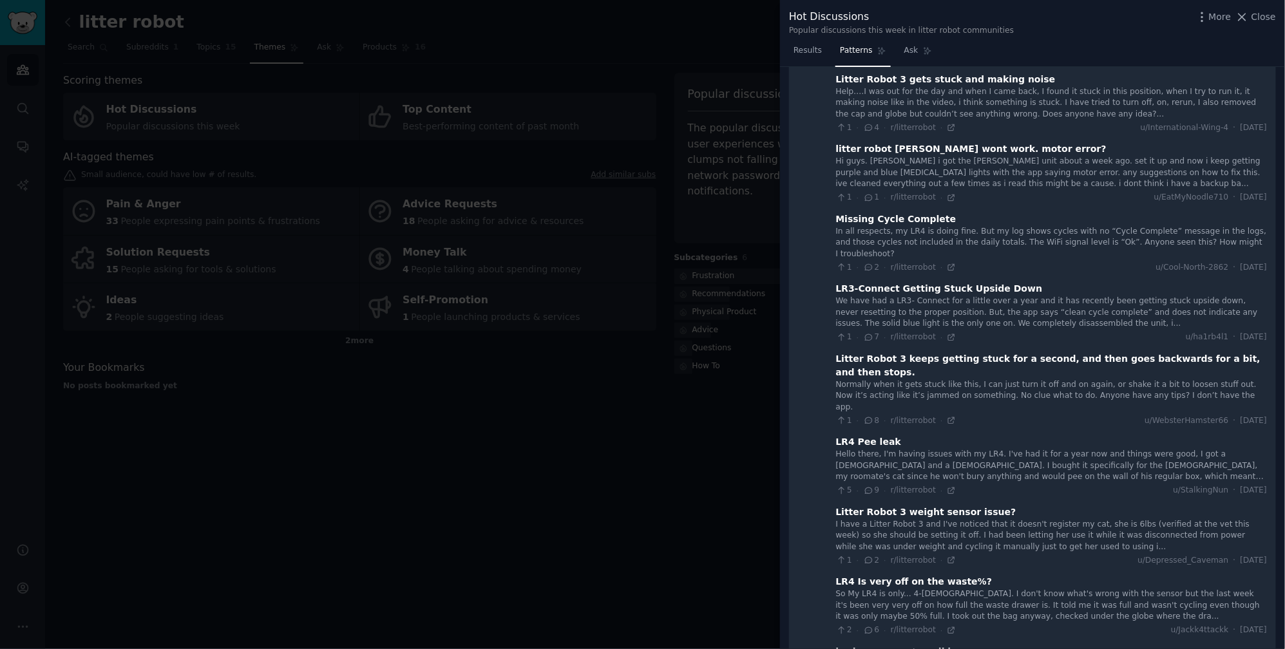
scroll to position [0, 0]
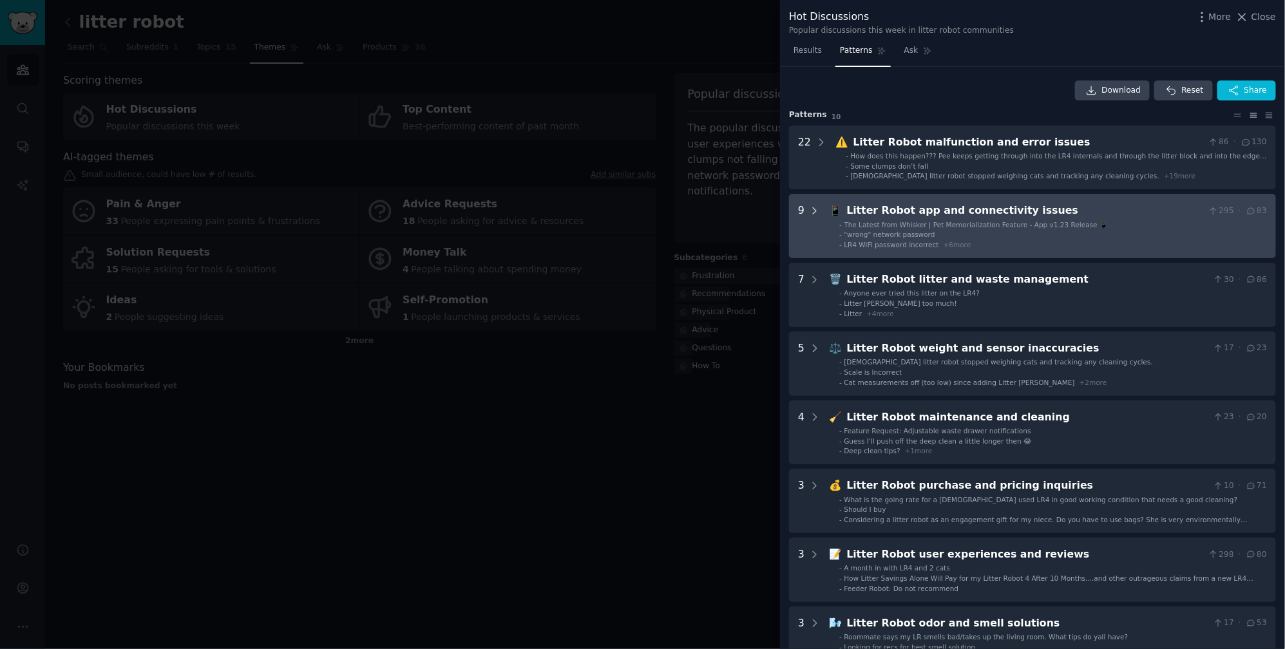
click at [816, 206] on icon at bounding box center [815, 212] width 12 height 12
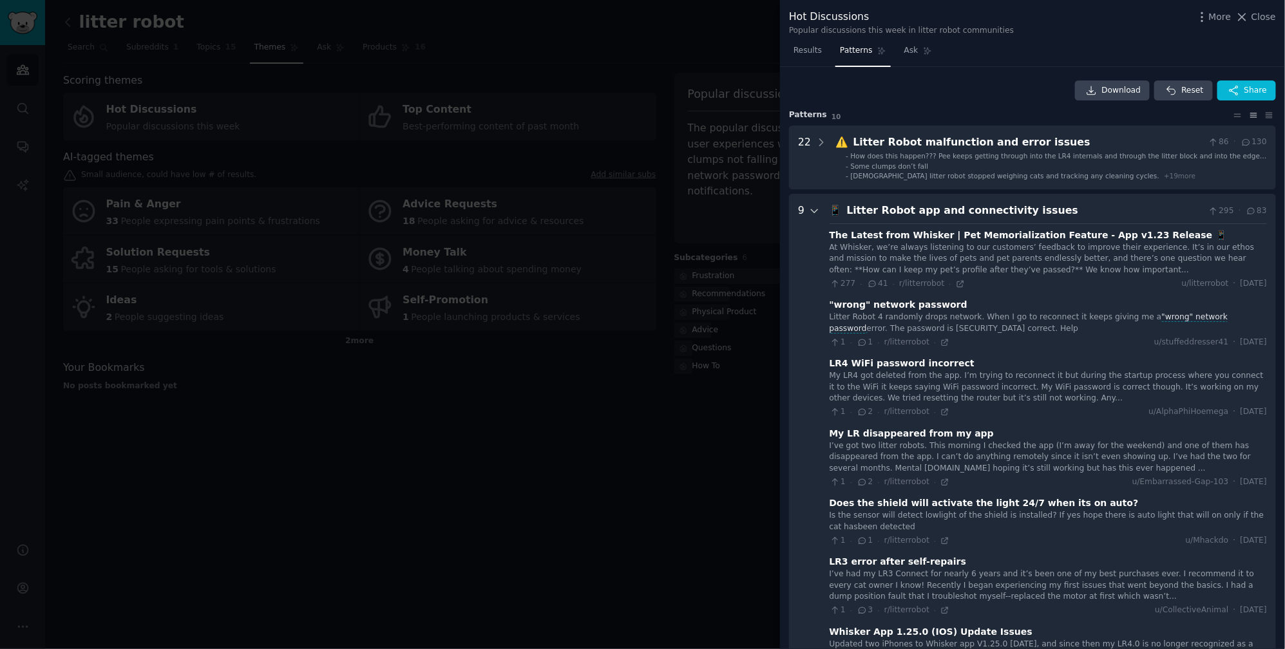
click at [814, 209] on icon at bounding box center [815, 212] width 12 height 12
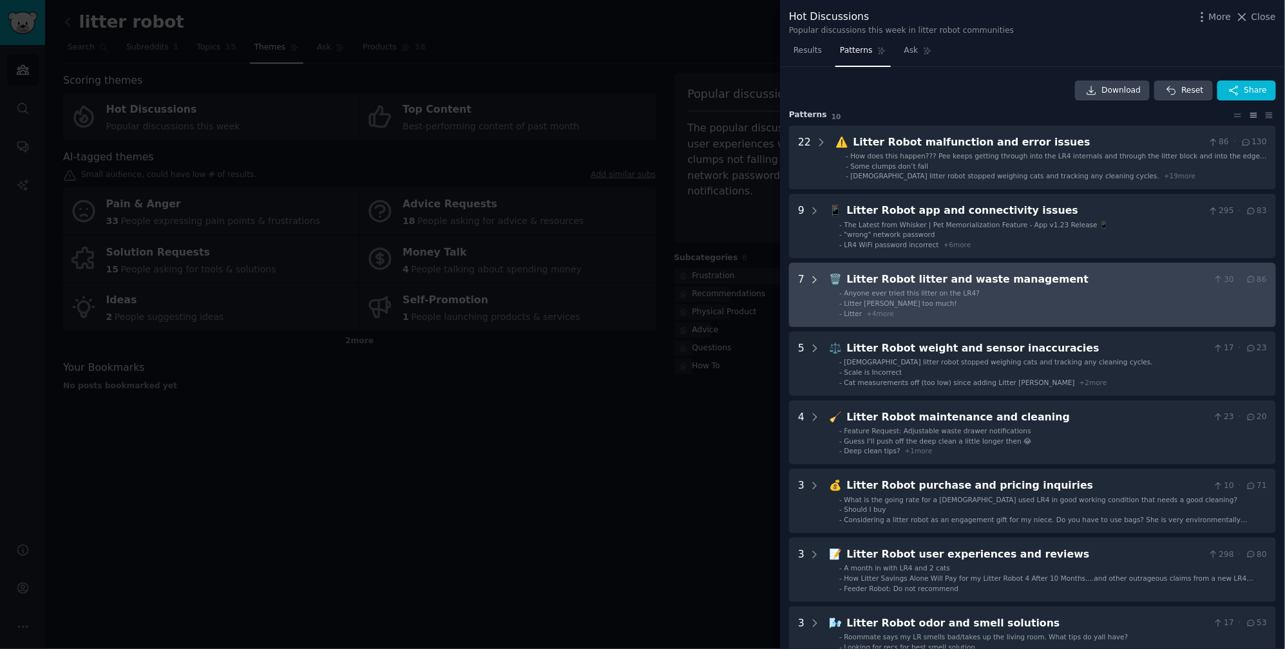
click at [818, 281] on icon at bounding box center [815, 280] width 12 height 12
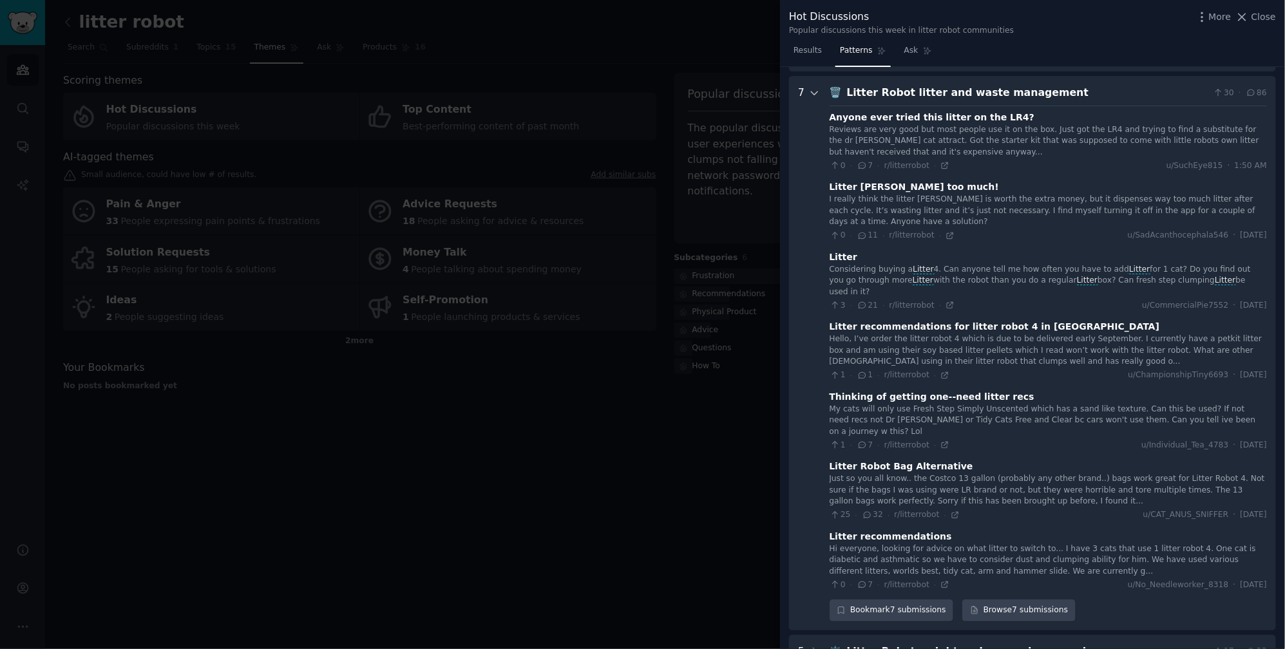
scroll to position [178, 0]
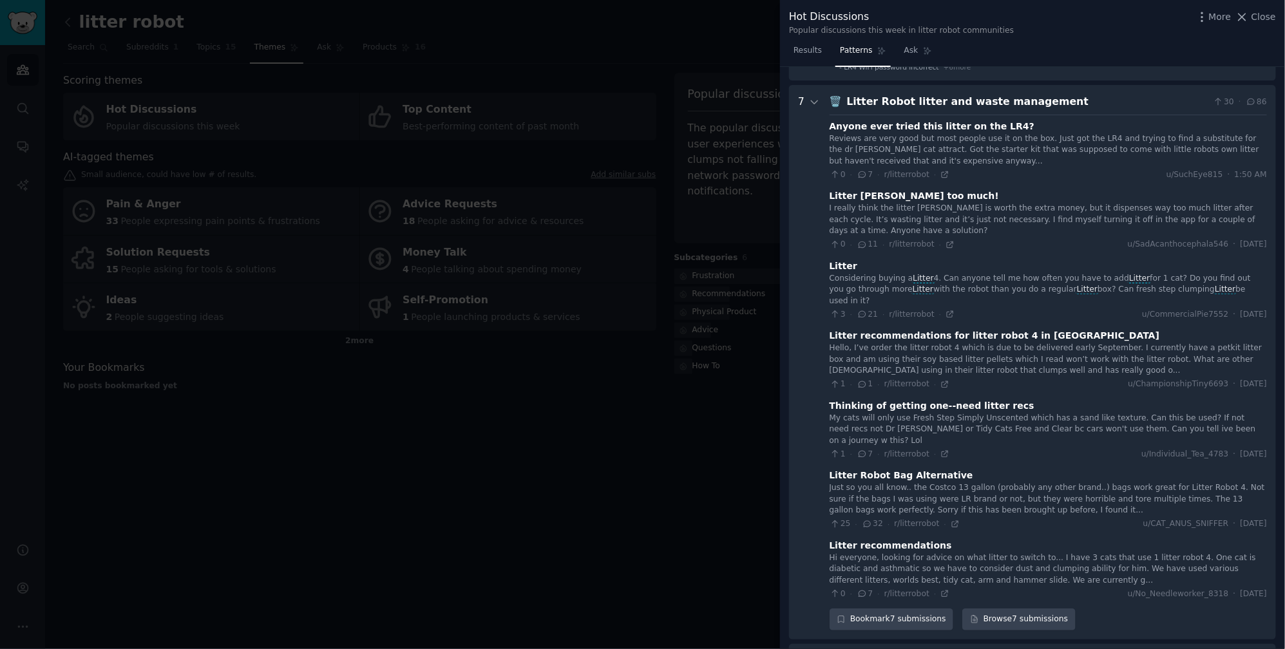
click at [820, 99] on management "7 🗑️ Litter Robot litter and waste management 30 · 86 Anyone ever tried this li…" at bounding box center [1032, 362] width 487 height 555
click at [823, 104] on management "7 🗑️ Litter Robot litter and waste management 30 · 86 Anyone ever tried this li…" at bounding box center [1032, 362] width 487 height 555
click at [814, 102] on icon at bounding box center [815, 102] width 6 height 3
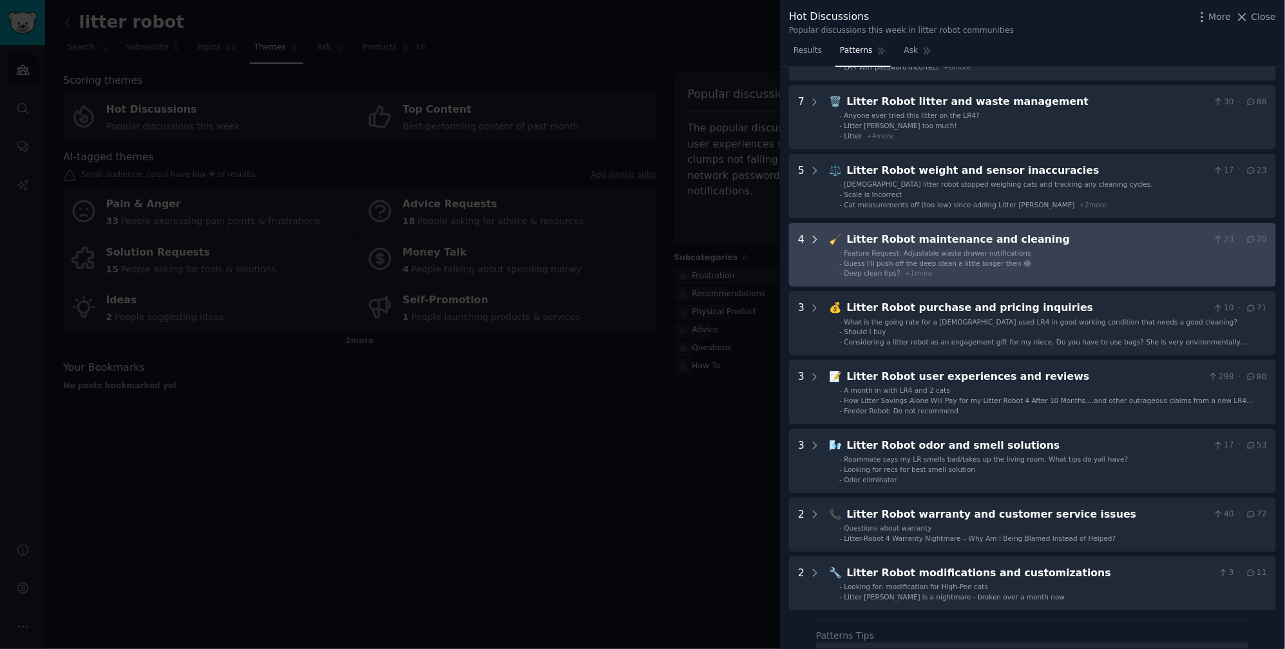
click at [817, 238] on icon at bounding box center [815, 239] width 3 height 6
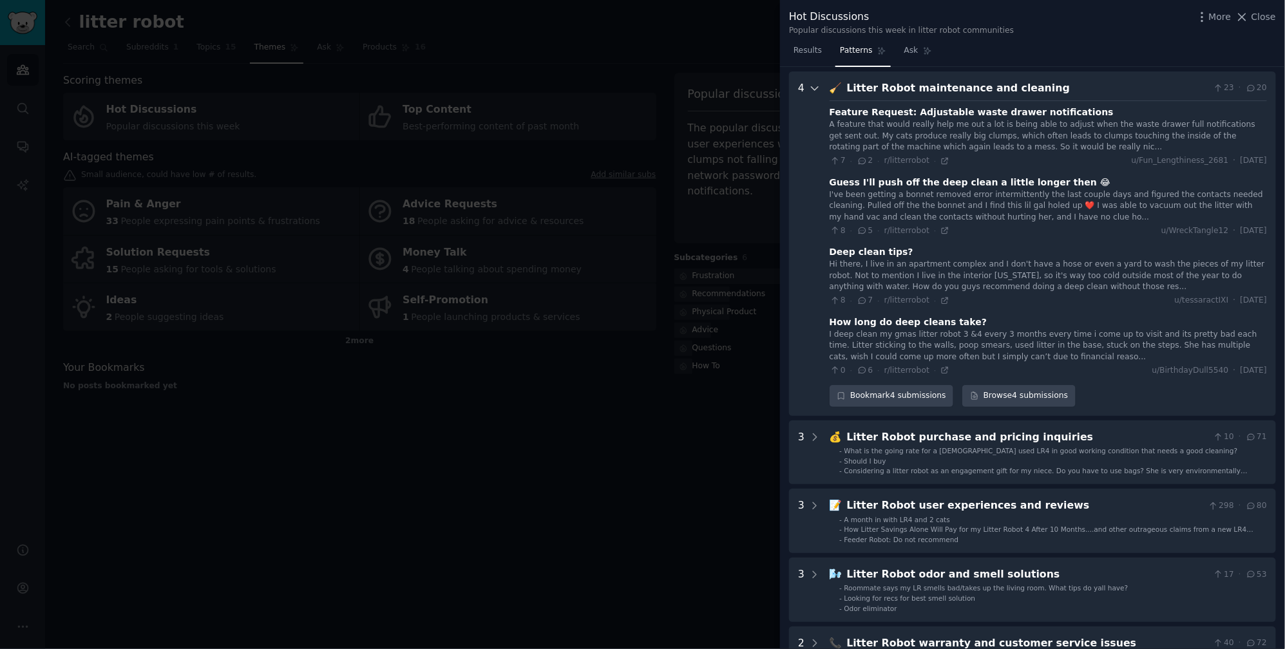
scroll to position [333, 0]
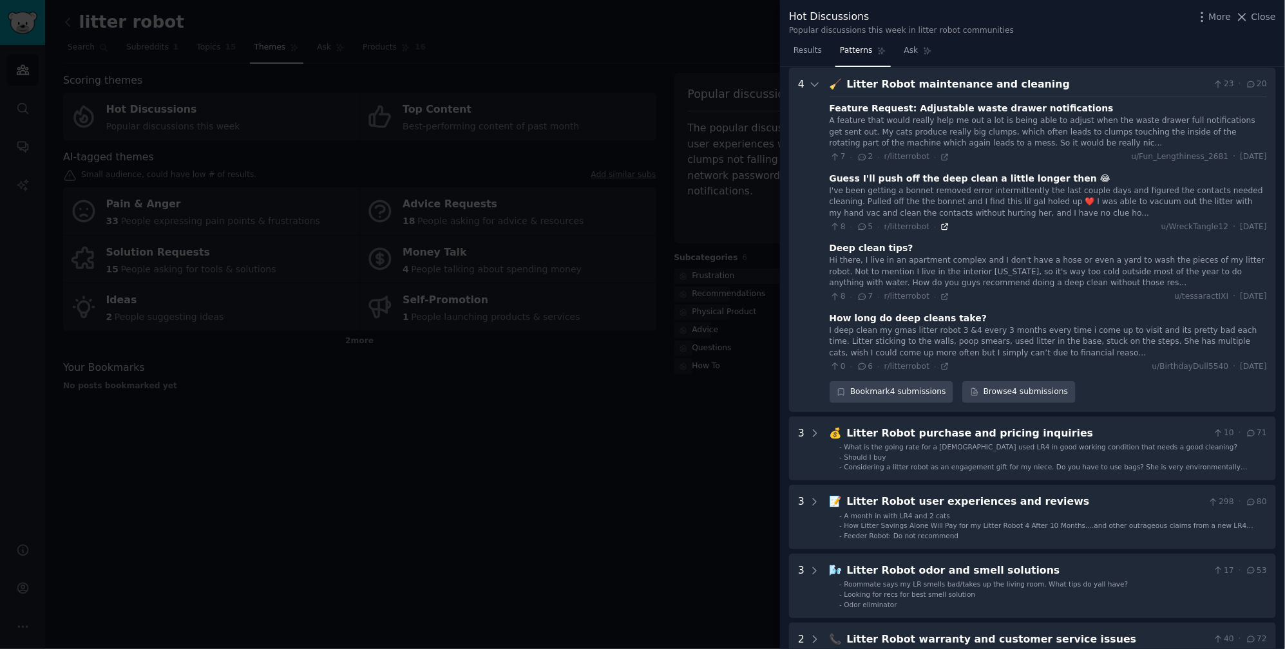
click at [946, 225] on icon at bounding box center [945, 226] width 9 height 9
click at [817, 81] on icon at bounding box center [815, 85] width 12 height 12
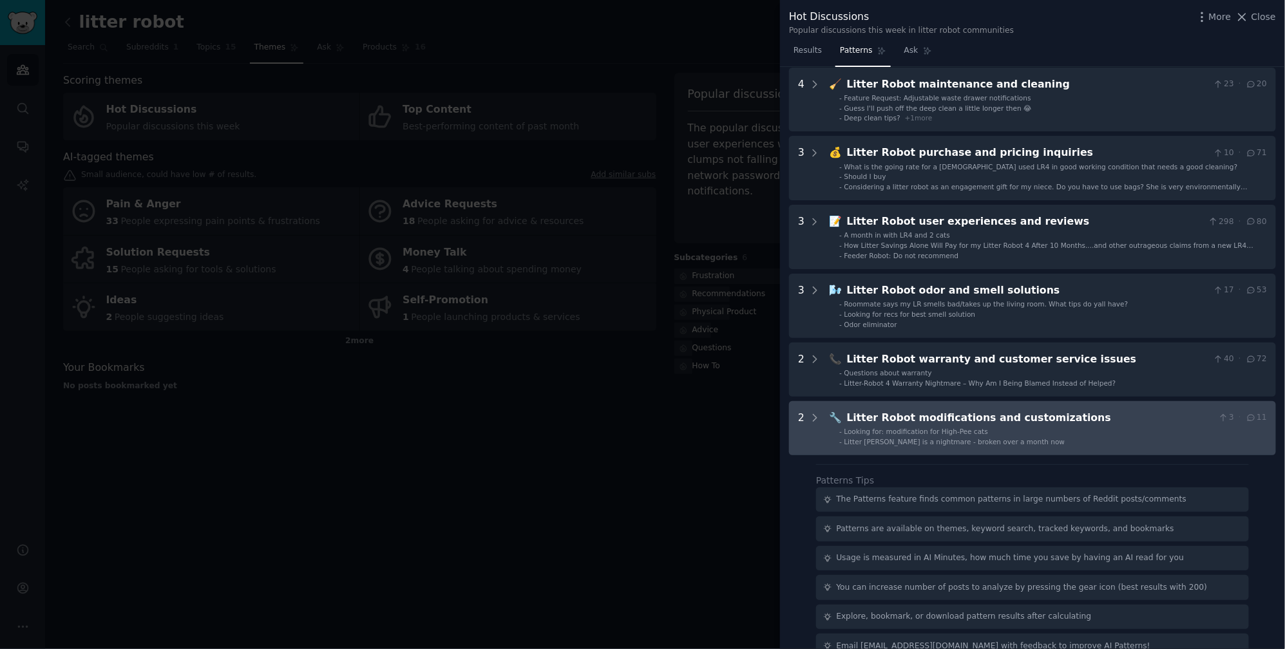
click at [825, 414] on customizations "2 🔧 Litter Robot modifications and customizations 3 · 11 - Looking for: modific…" at bounding box center [1032, 428] width 487 height 54
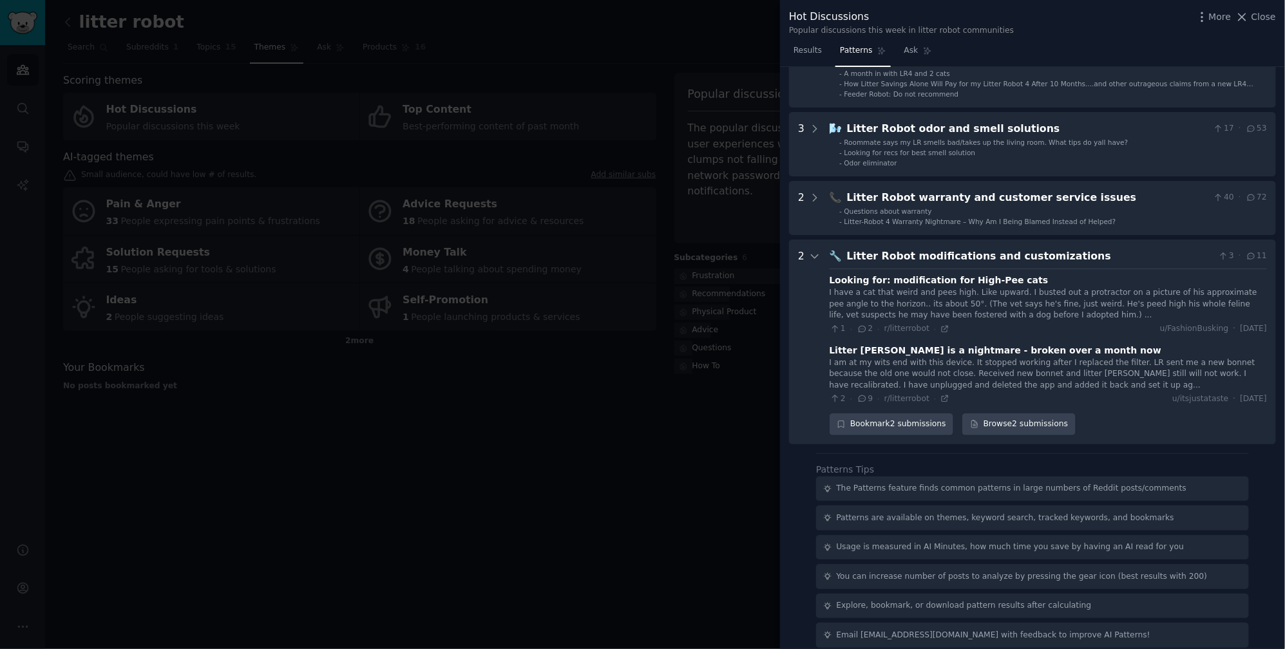
scroll to position [504, 0]
